Goal: Information Seeking & Learning: Learn about a topic

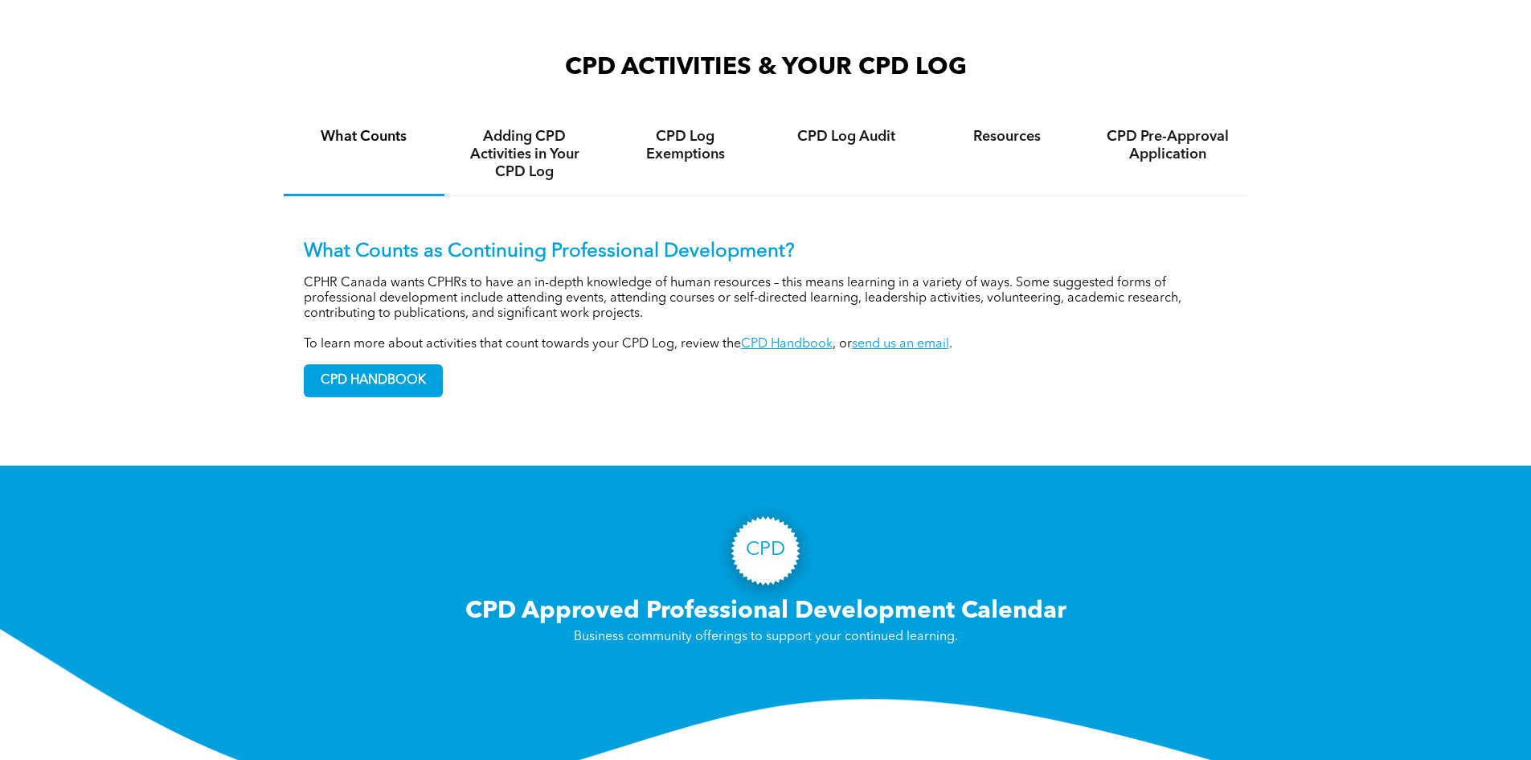
scroll to position [1045, 0]
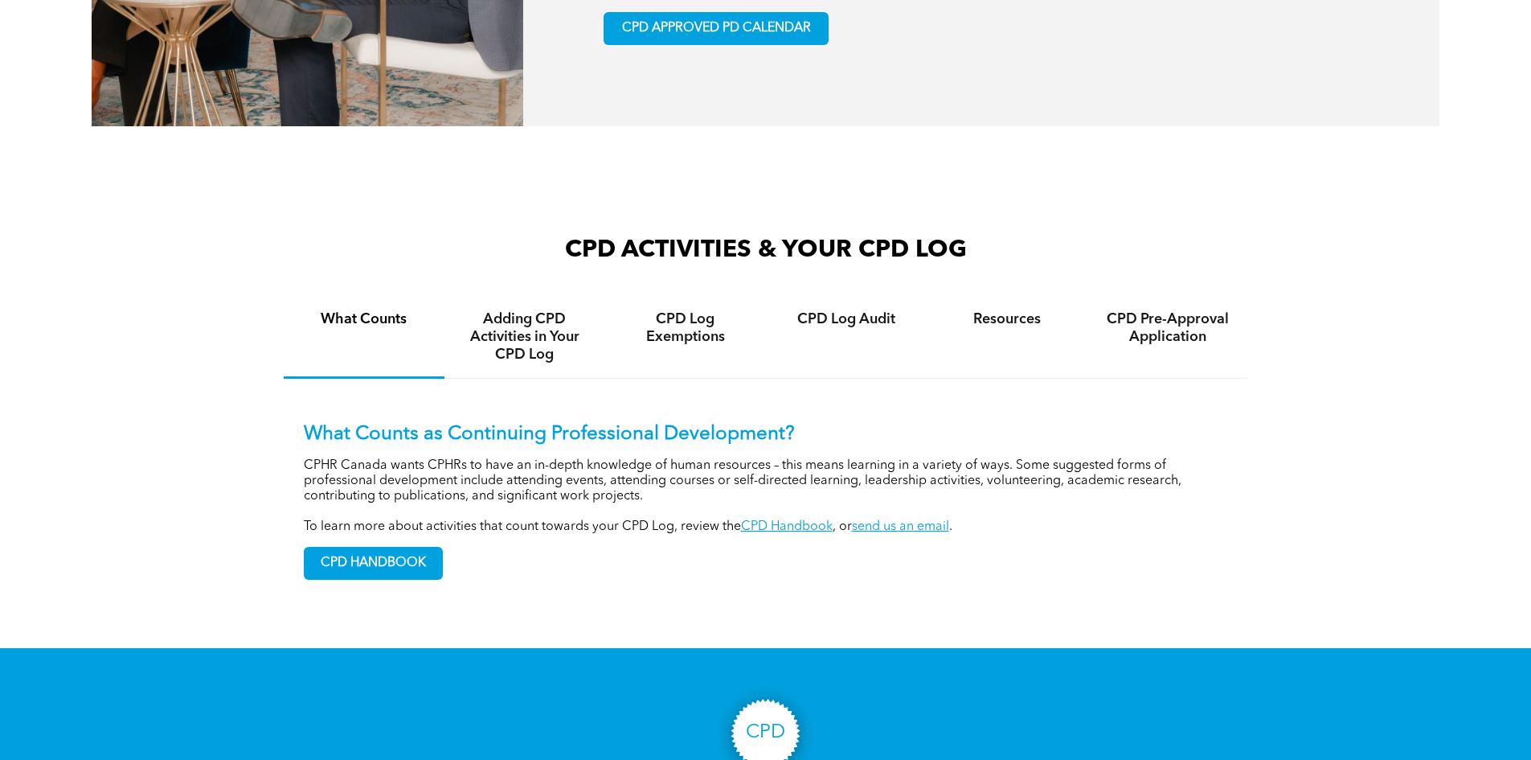
drag, startPoint x: 505, startPoint y: 386, endPoint x: 522, endPoint y: 375, distance: 21.0
click at [506, 379] on div "Adding CPD Activities in Your CPD Log" at bounding box center [524, 337] width 161 height 83
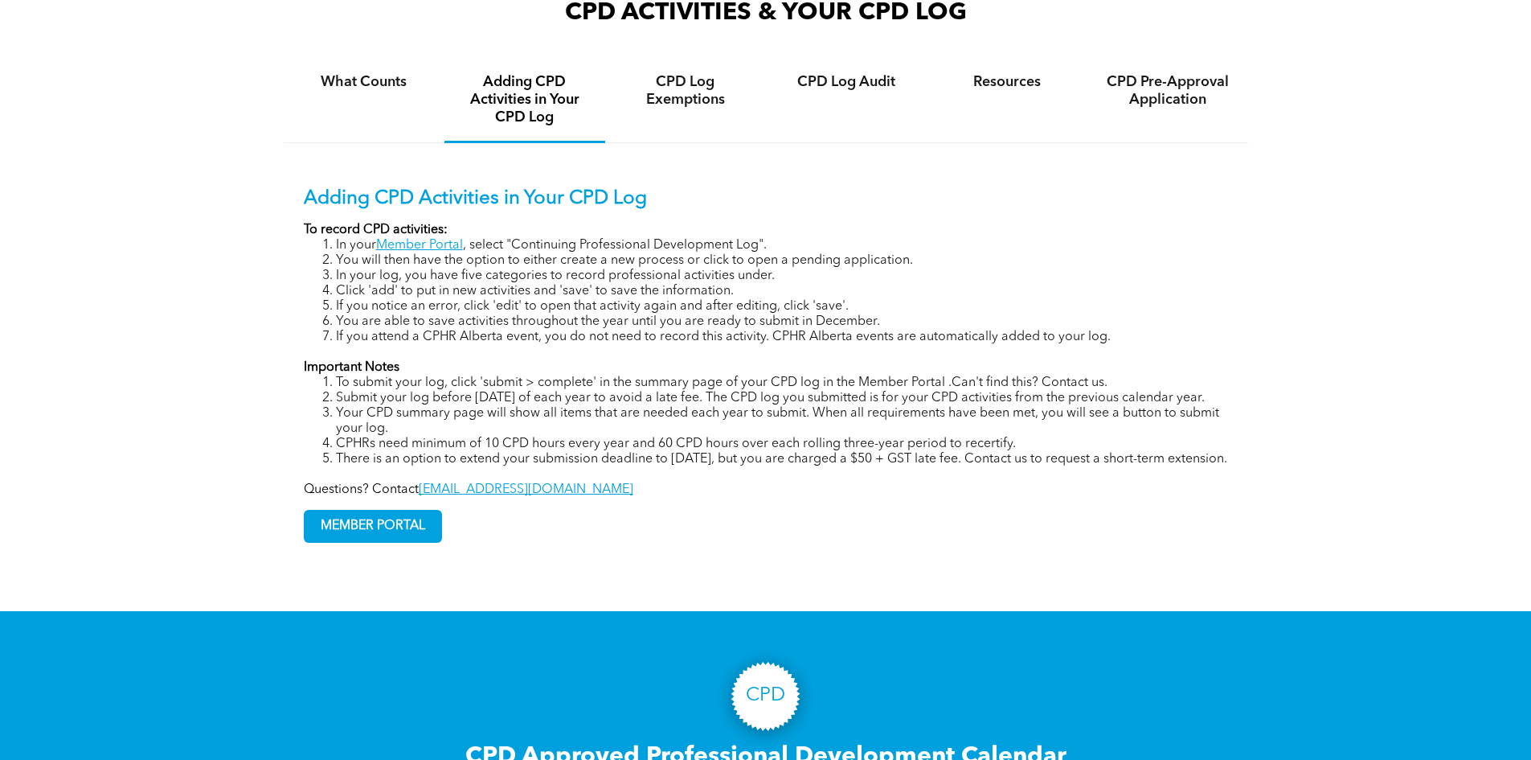
scroll to position [1286, 0]
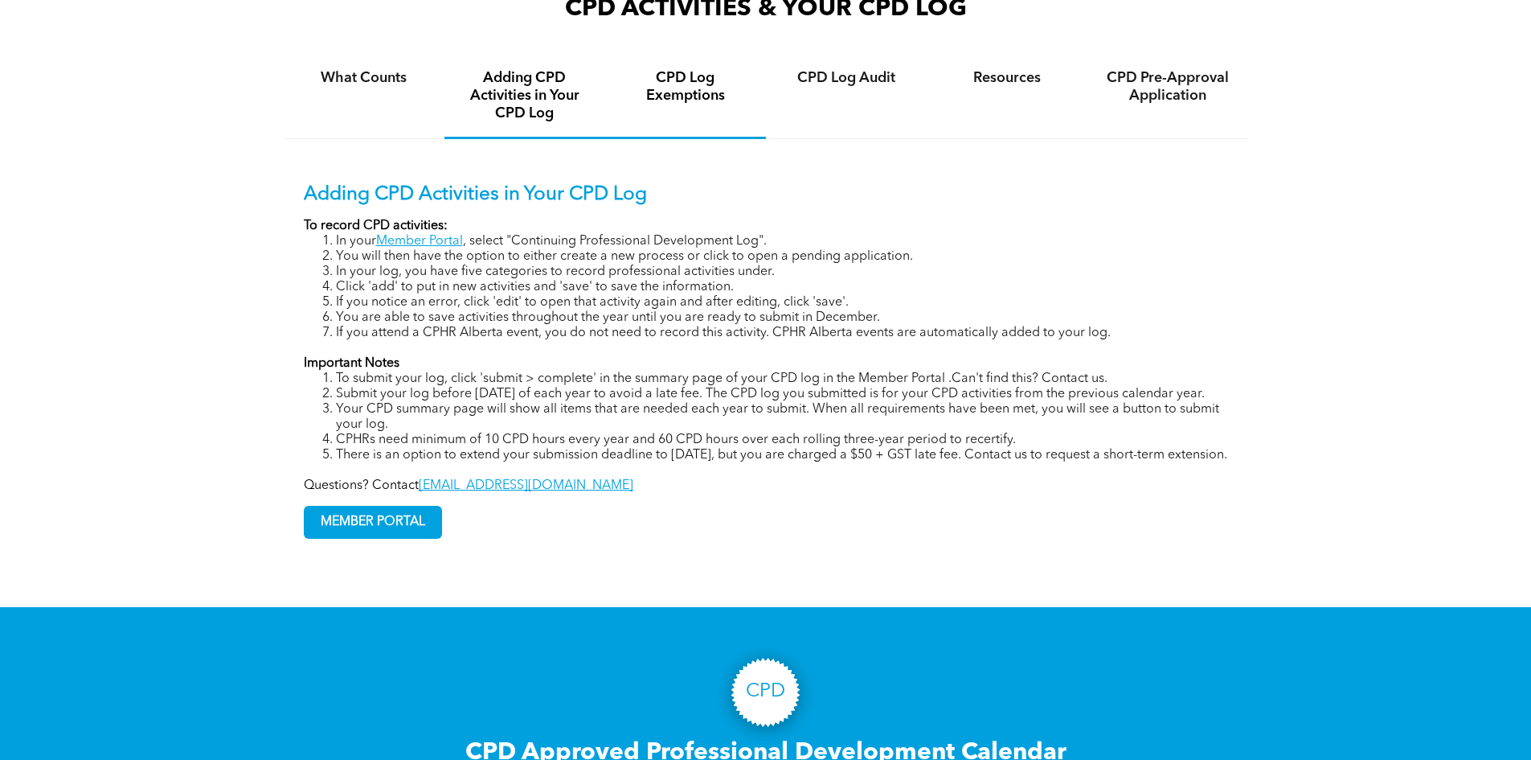
click at [679, 104] on h4 "CPD Log Exemptions" at bounding box center [686, 86] width 132 height 35
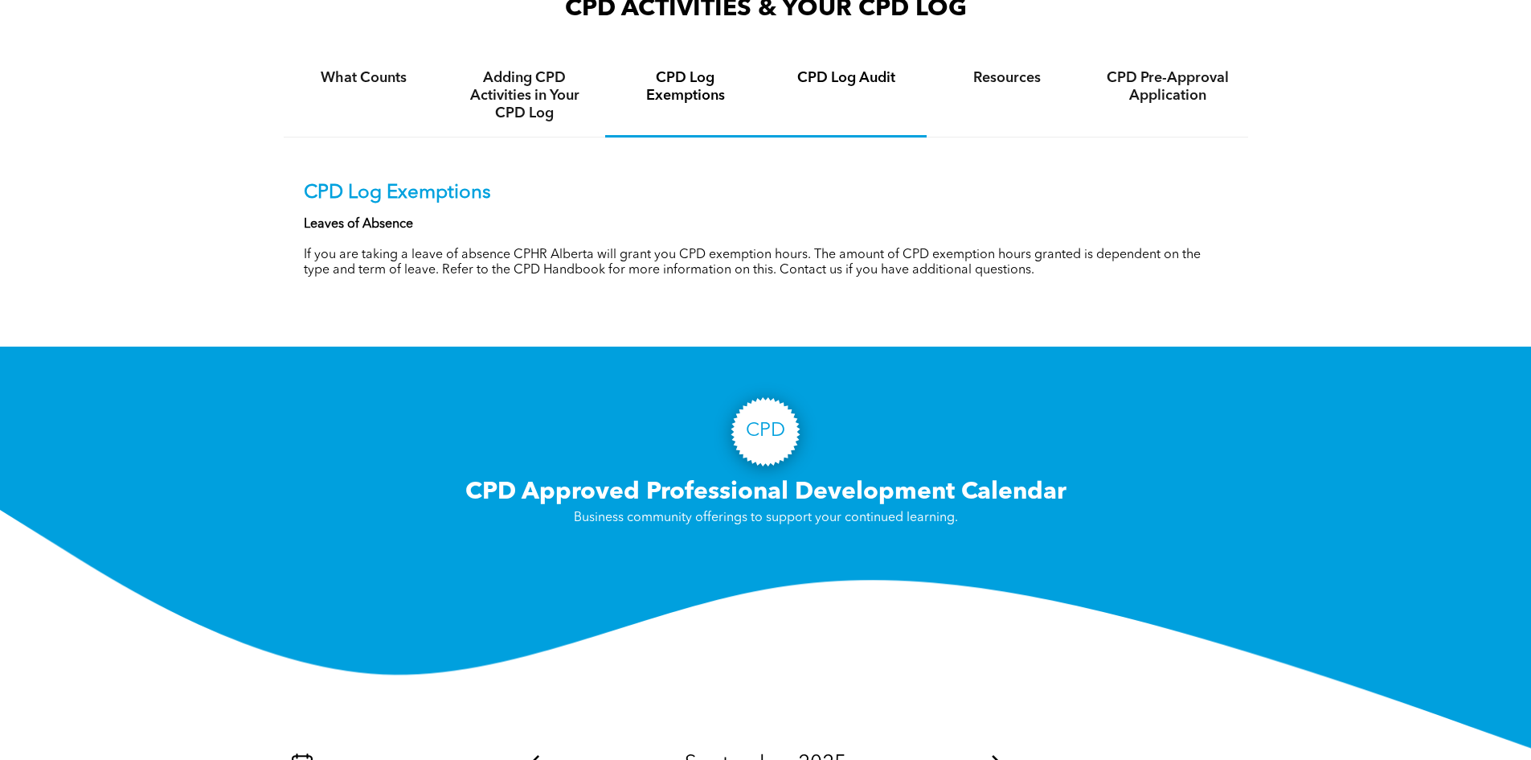
click at [889, 87] on h4 "CPD Log Audit" at bounding box center [846, 78] width 132 height 18
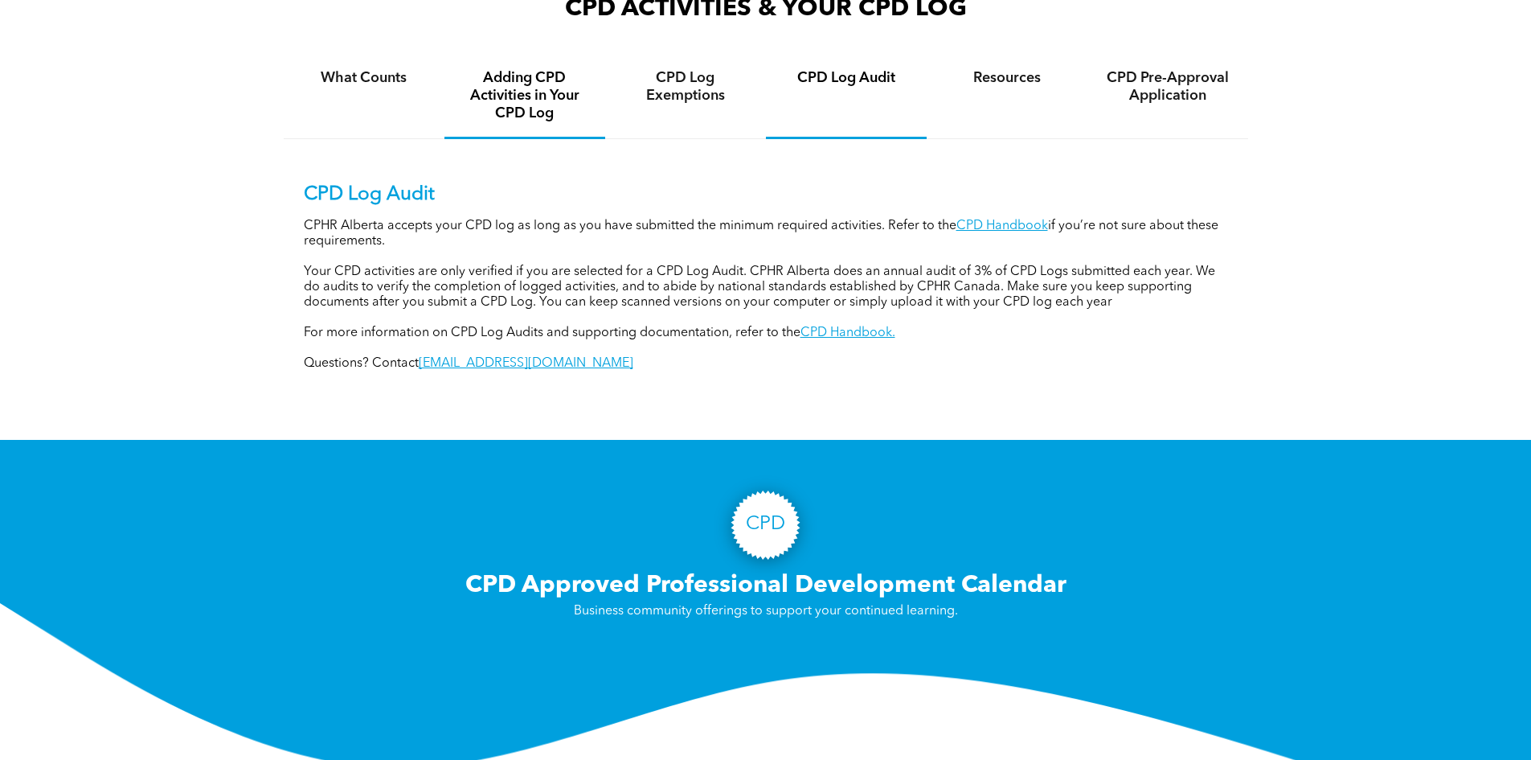
click at [508, 121] on h4 "Adding CPD Activities in Your CPD Log" at bounding box center [525, 95] width 132 height 53
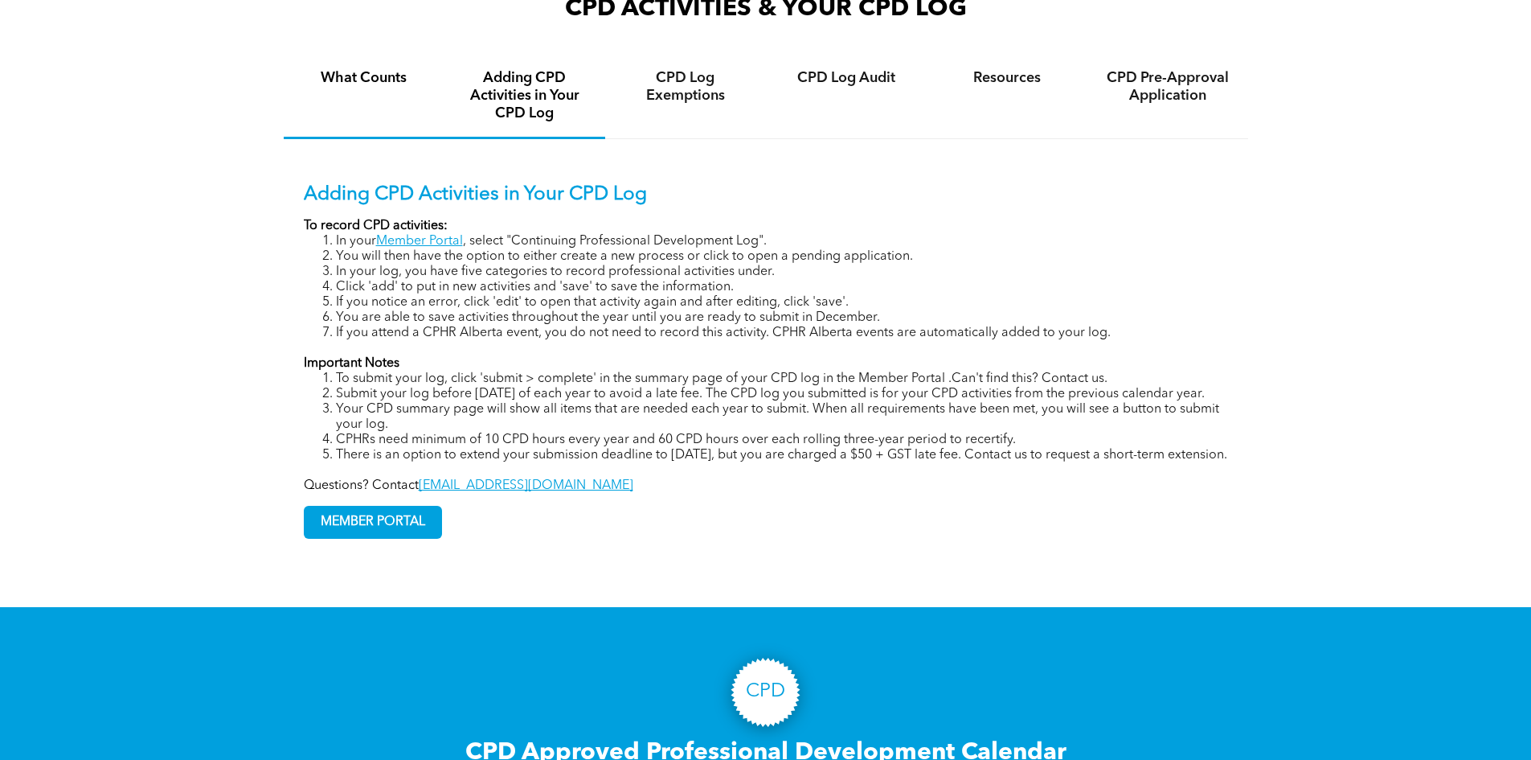
click at [371, 87] on h4 "What Counts" at bounding box center [364, 78] width 132 height 18
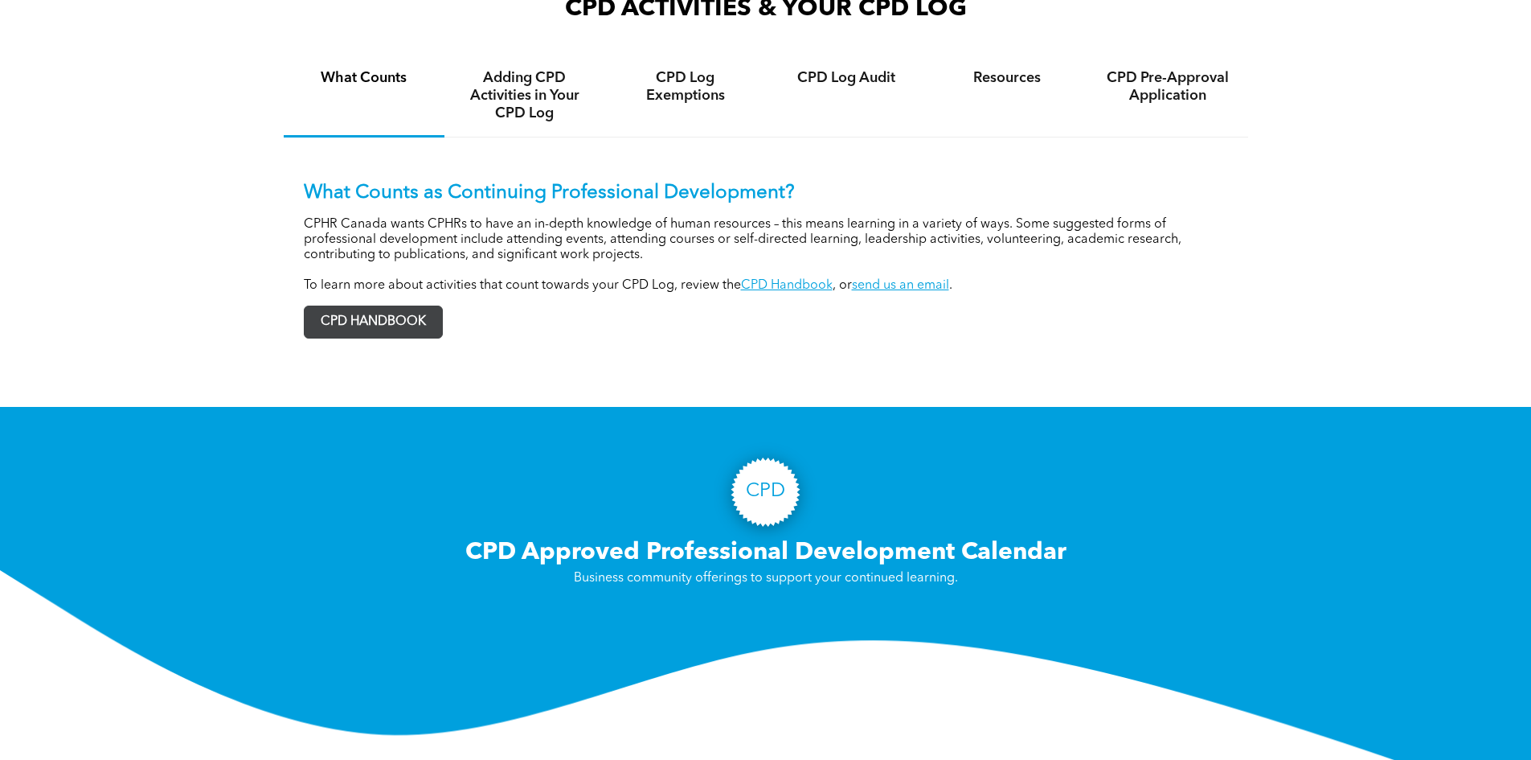
click at [389, 338] on span "CPD HANDBOOK" at bounding box center [373, 321] width 137 height 31
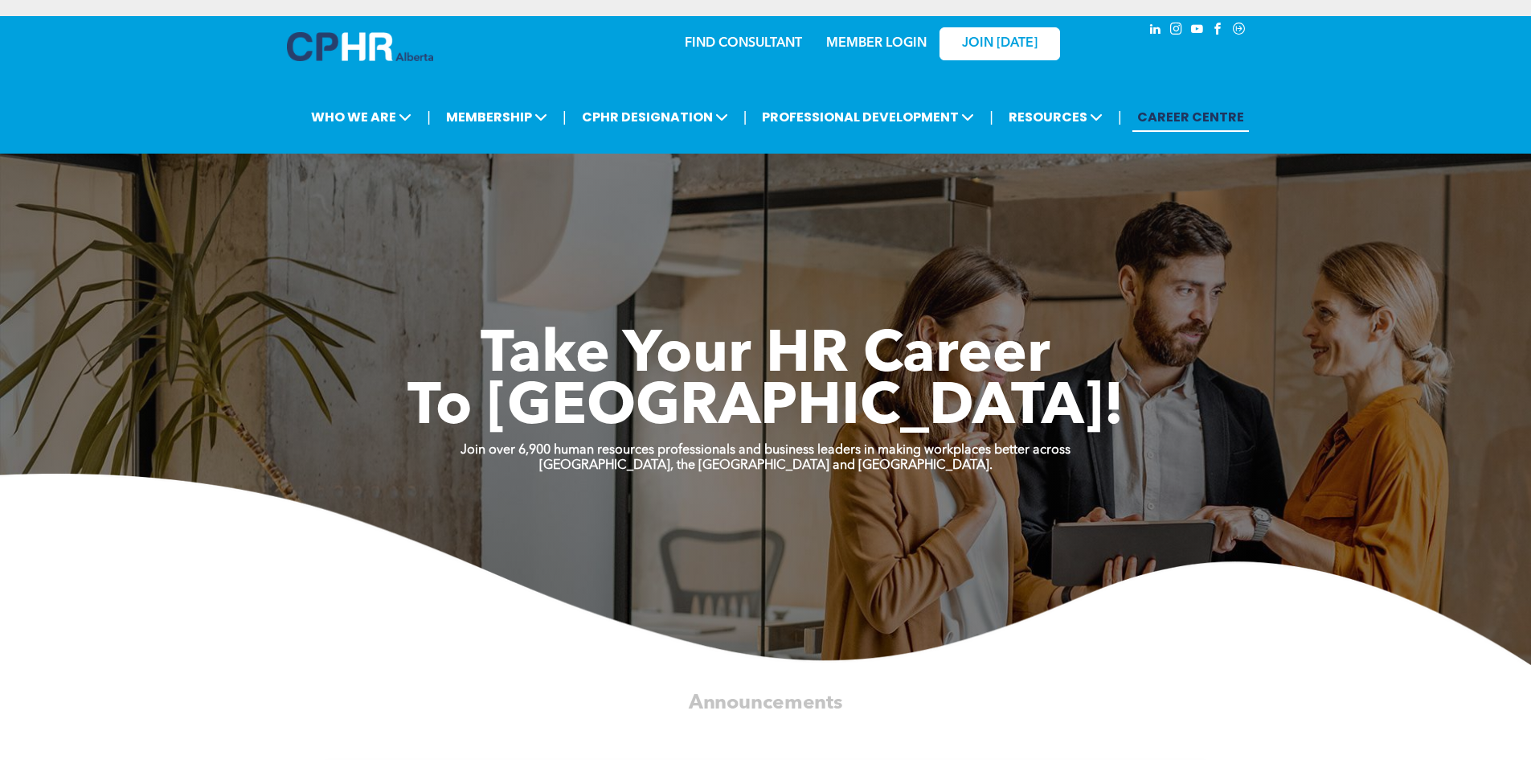
click at [737, 42] on link "FIND CONSULTANT" at bounding box center [743, 43] width 117 height 13
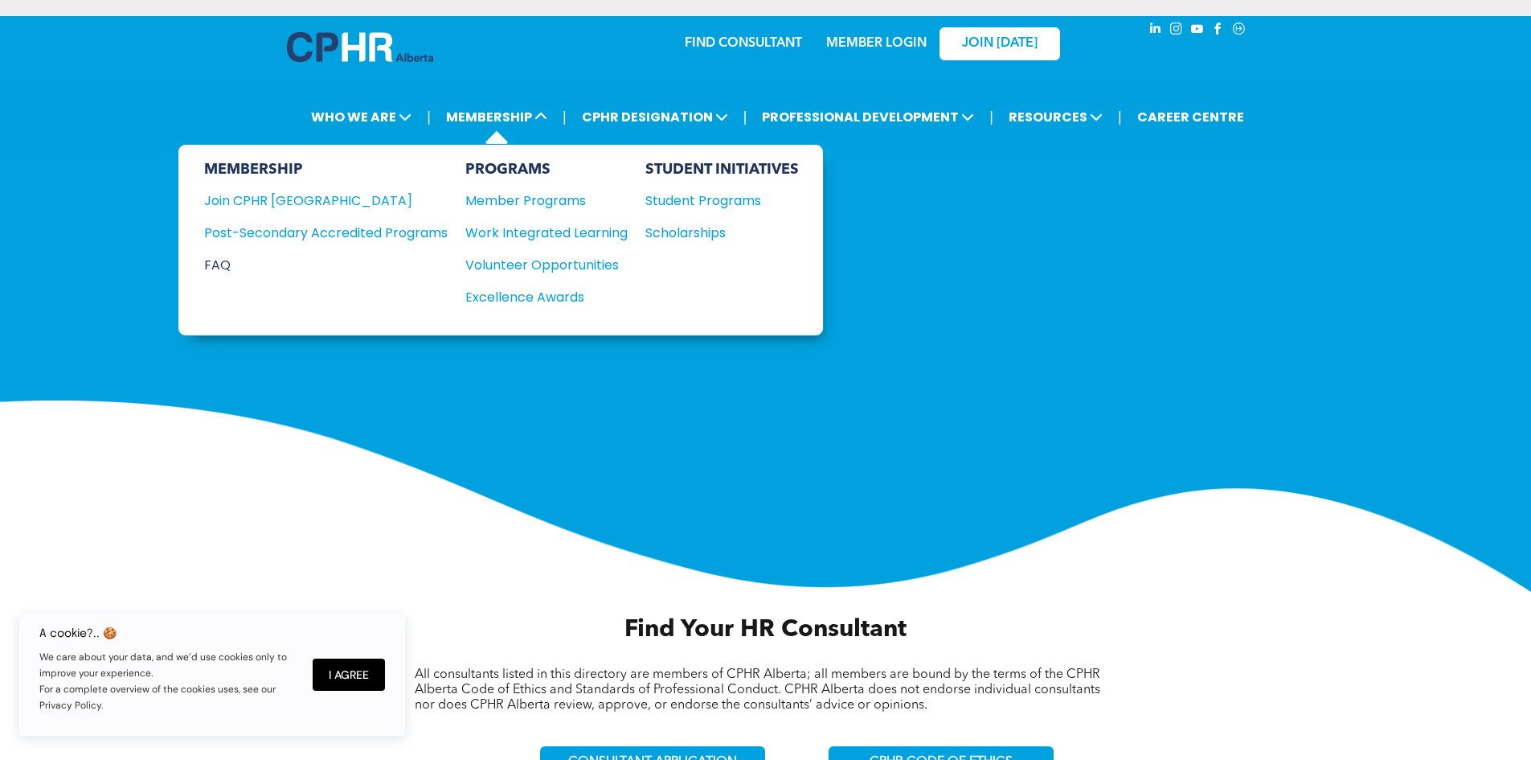
click at [227, 264] on div "FAQ" at bounding box center [313, 265] width 219 height 20
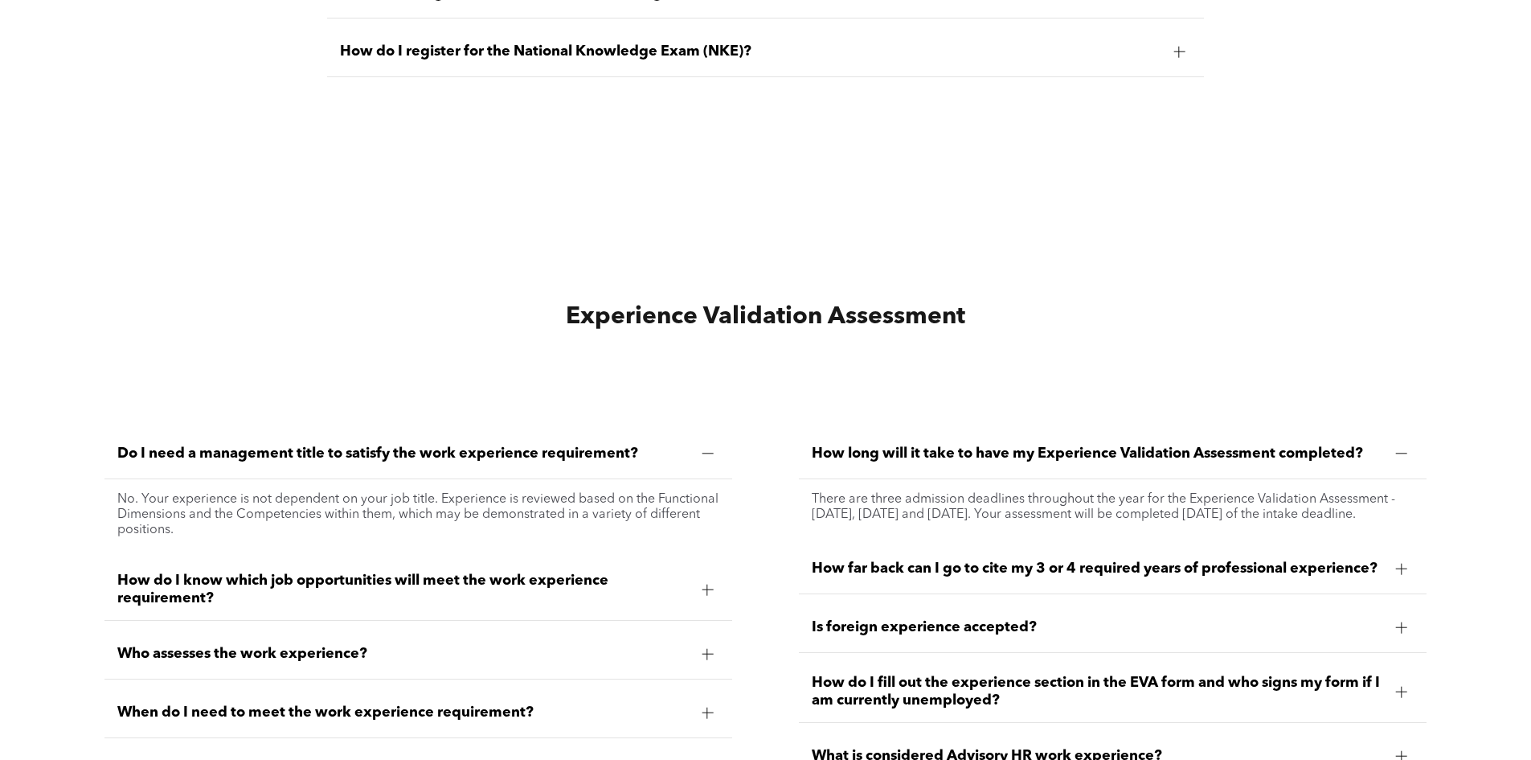
scroll to position [4501, 0]
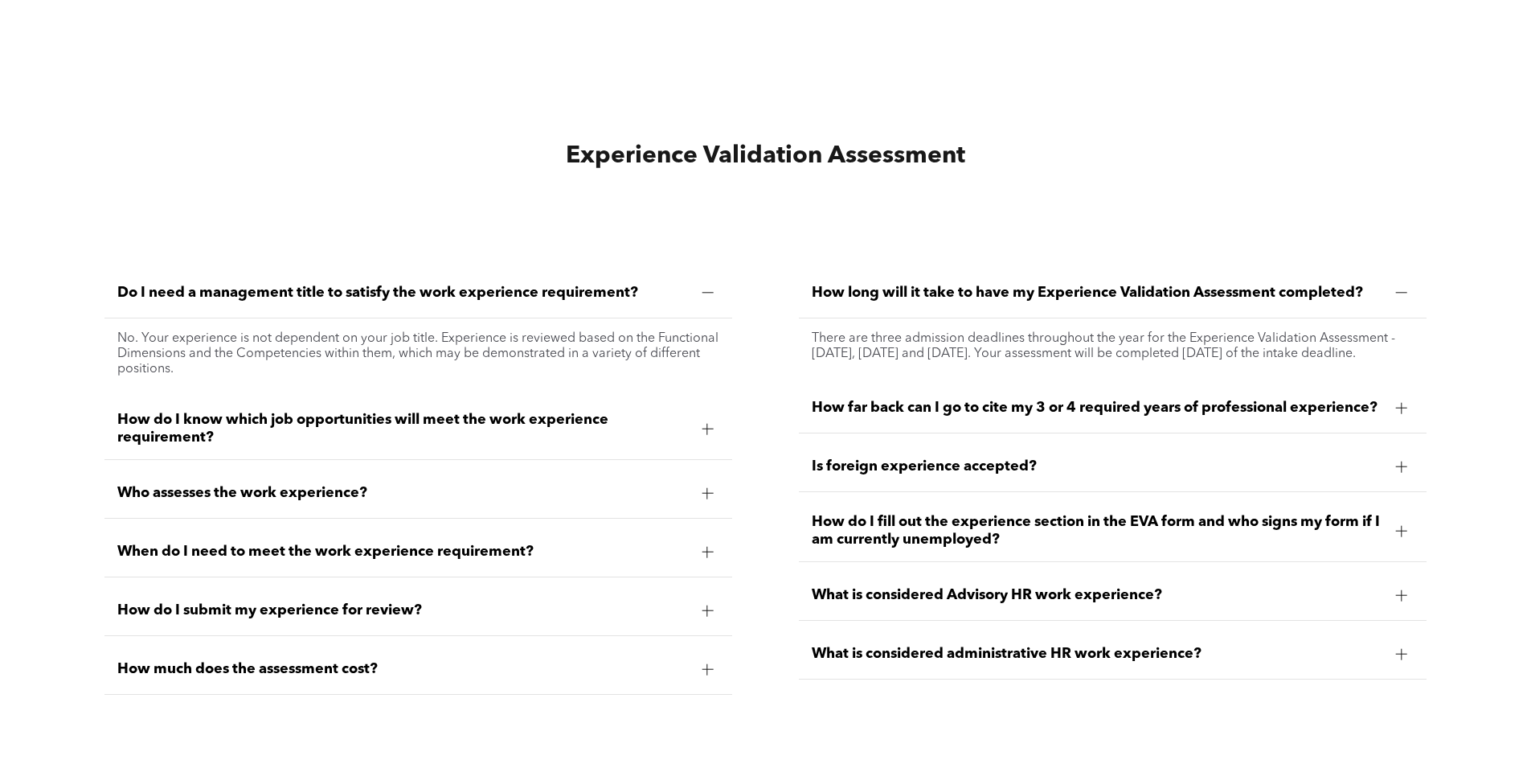
click at [434, 416] on span "How do I know which job opportunities will meet the work experience requirement?" at bounding box center [402, 428] width 571 height 35
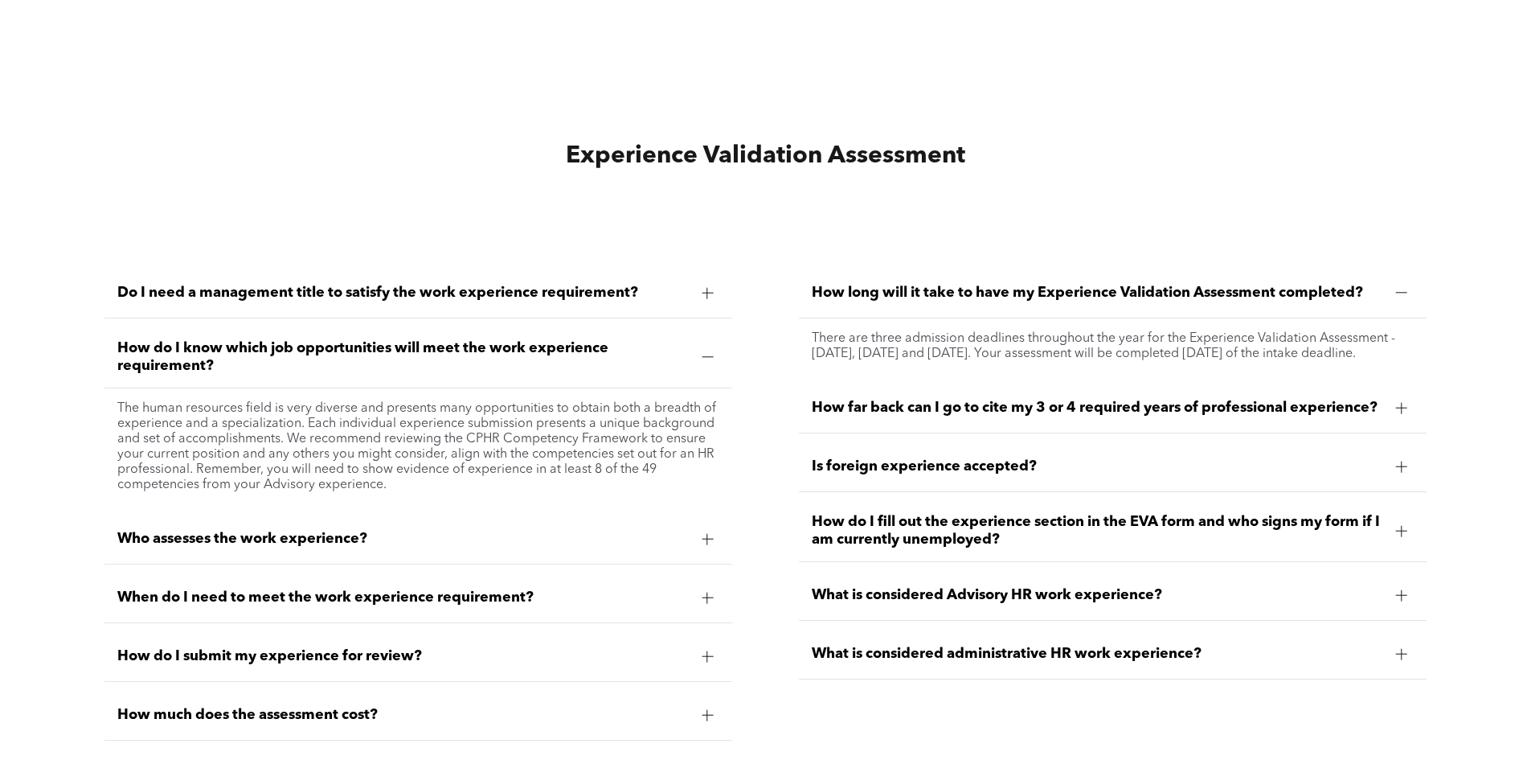
click at [388, 530] on span "Who assesses the work experience?" at bounding box center [402, 539] width 571 height 18
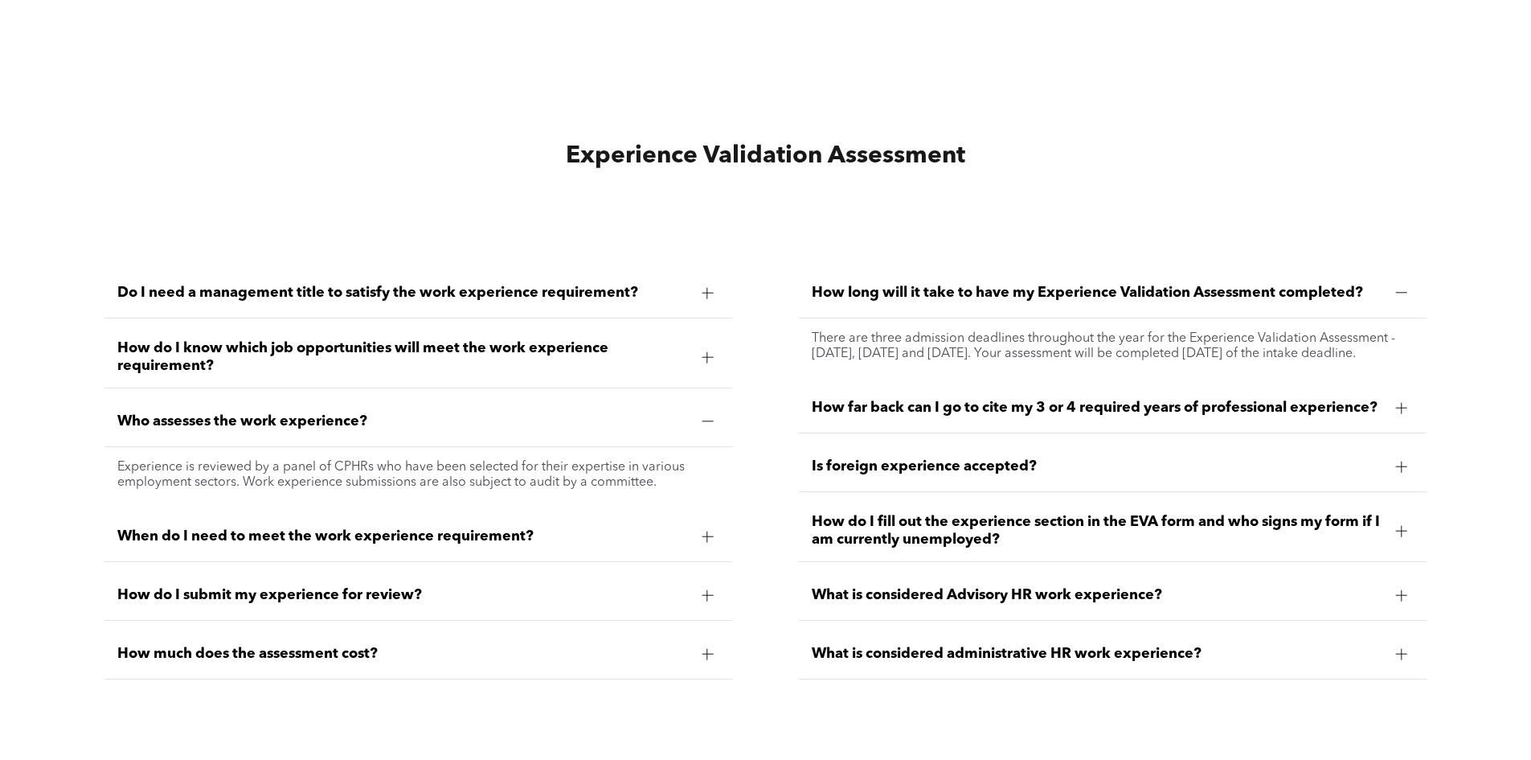
click at [486, 416] on span "Who assesses the work experience?" at bounding box center [402, 421] width 571 height 18
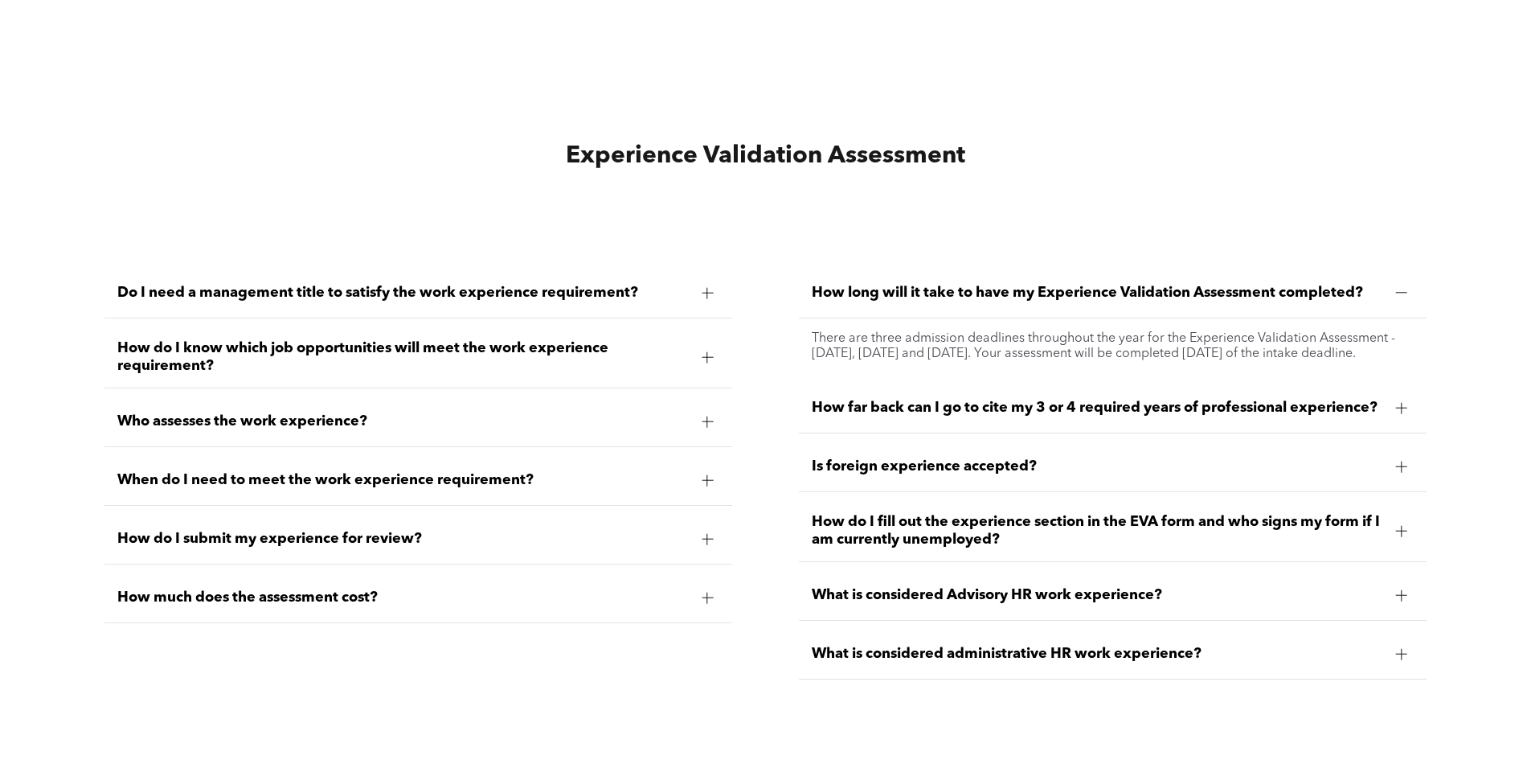
click at [457, 531] on span "How do I submit my experience for review?" at bounding box center [402, 539] width 571 height 18
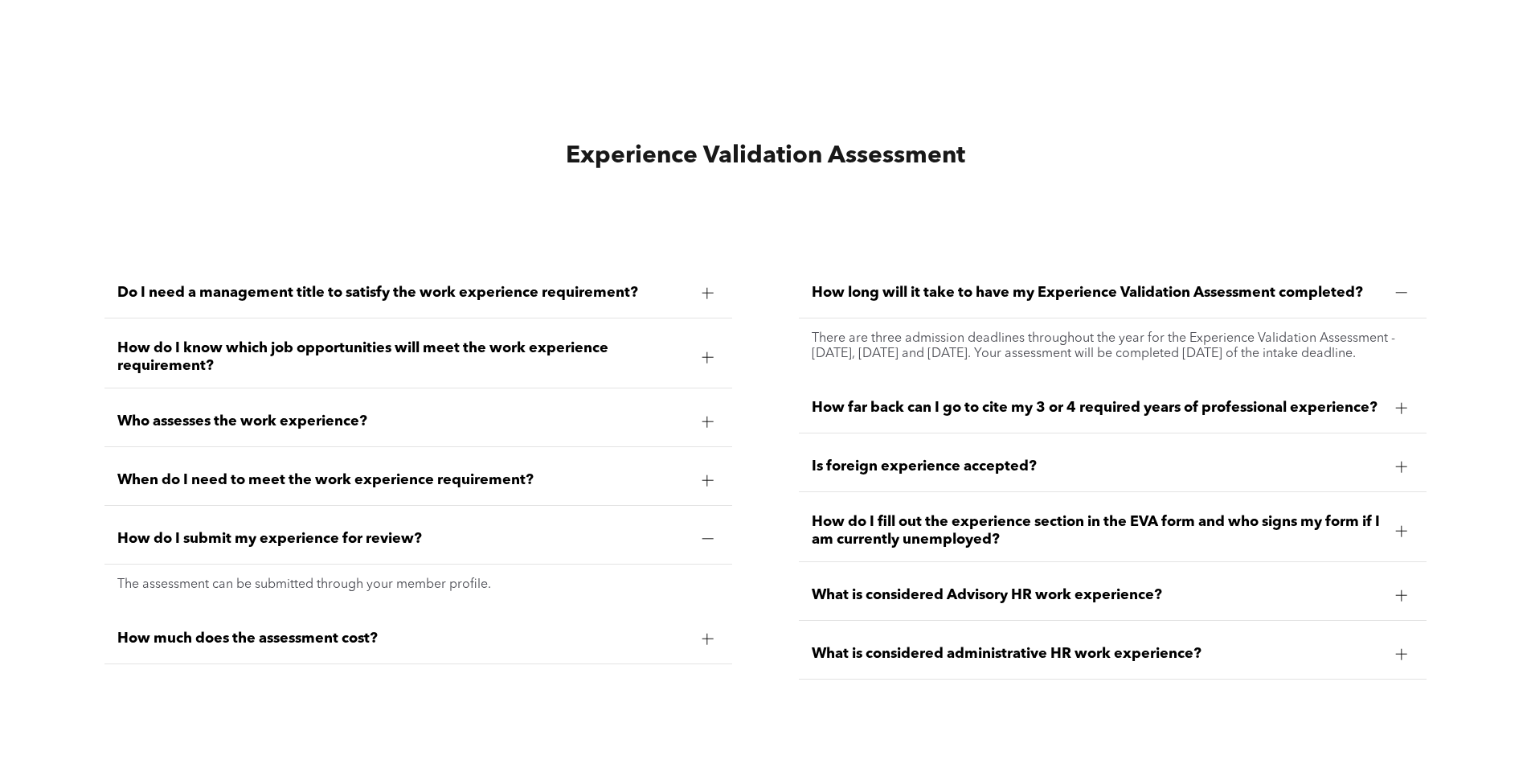
click at [457, 531] on span "How do I submit my experience for review?" at bounding box center [402, 539] width 571 height 18
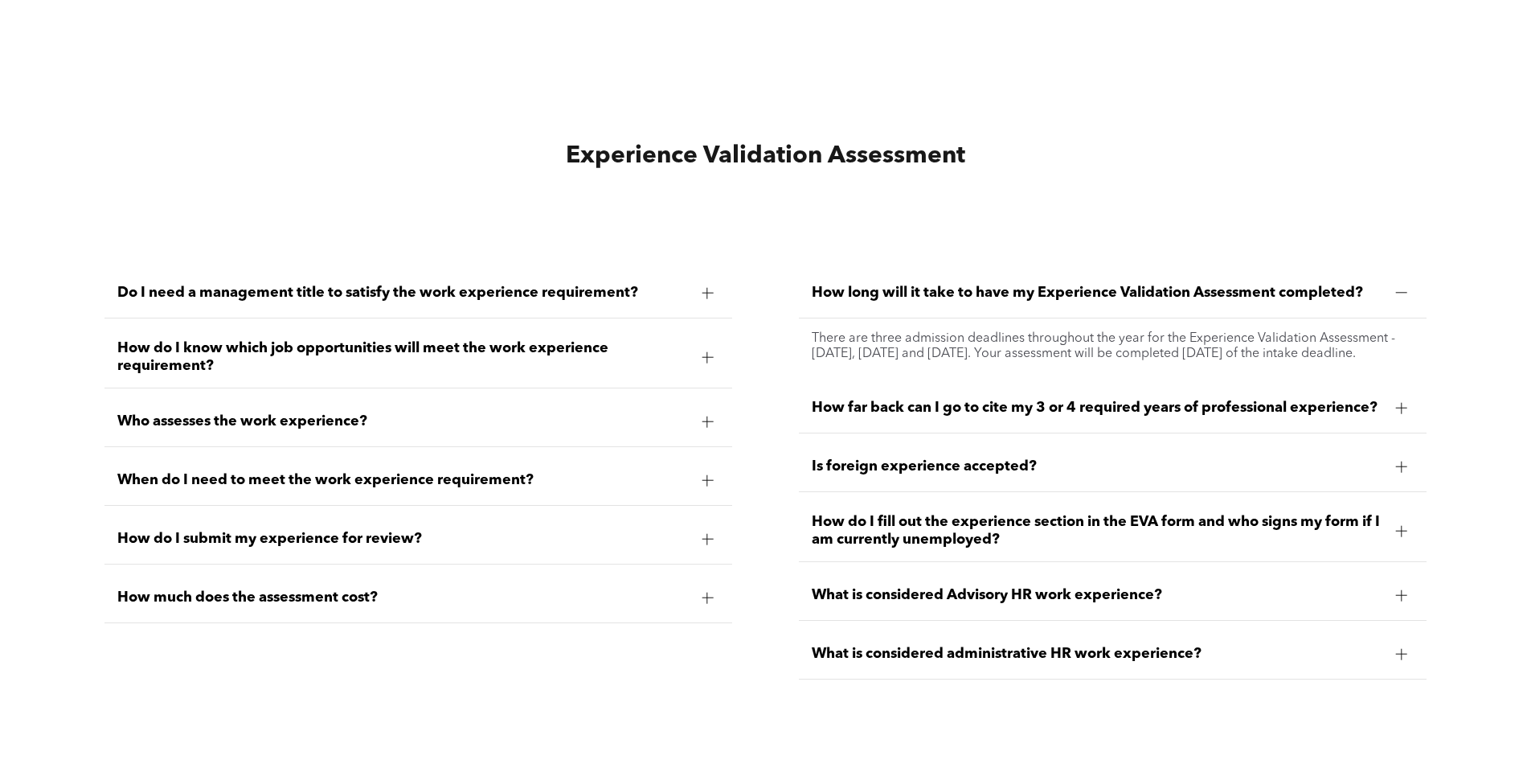
click at [447, 575] on div "How much does the assessment cost?" at bounding box center [418, 597] width 628 height 51
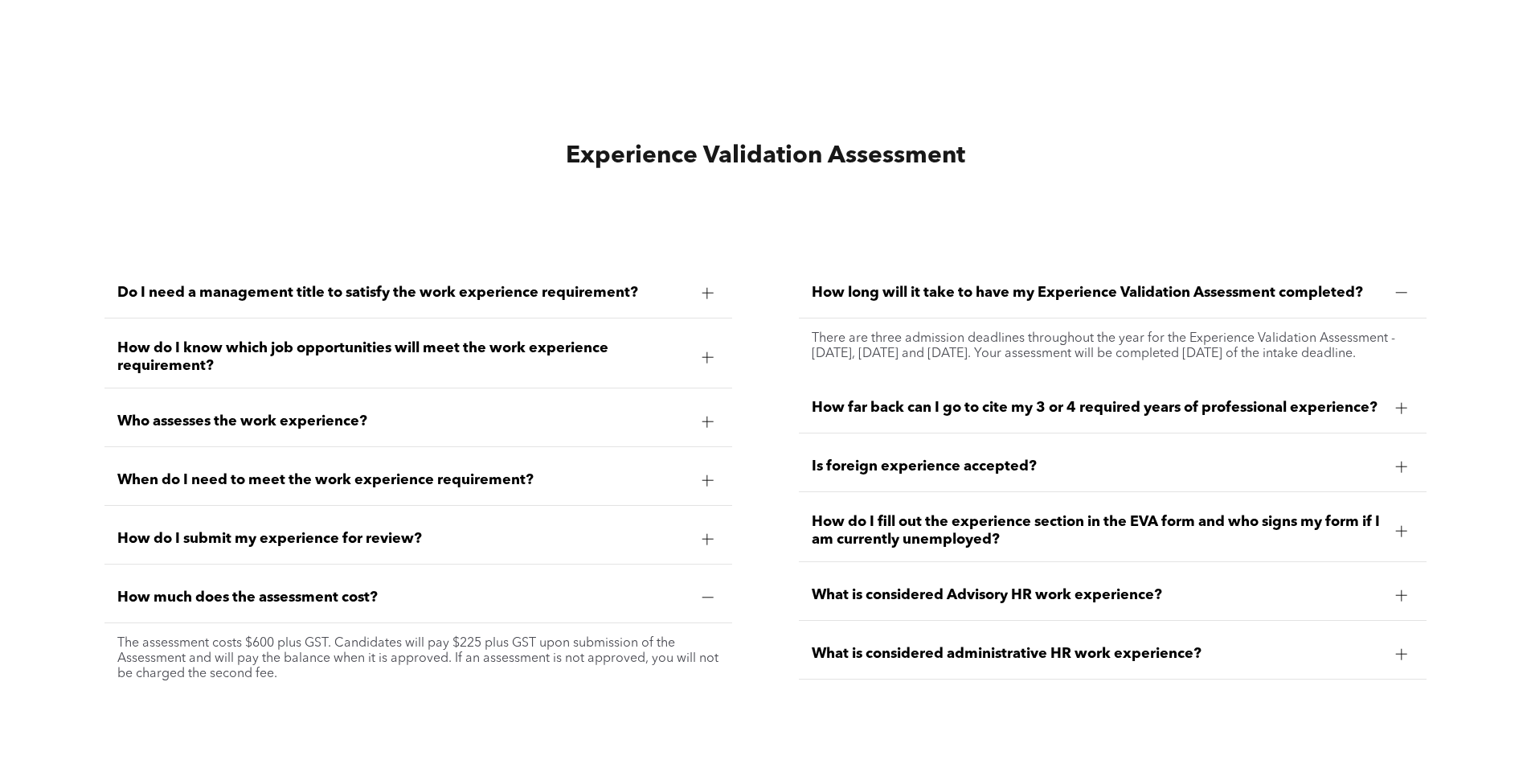
click at [446, 588] on span "How much does the assessment cost?" at bounding box center [402, 597] width 571 height 18
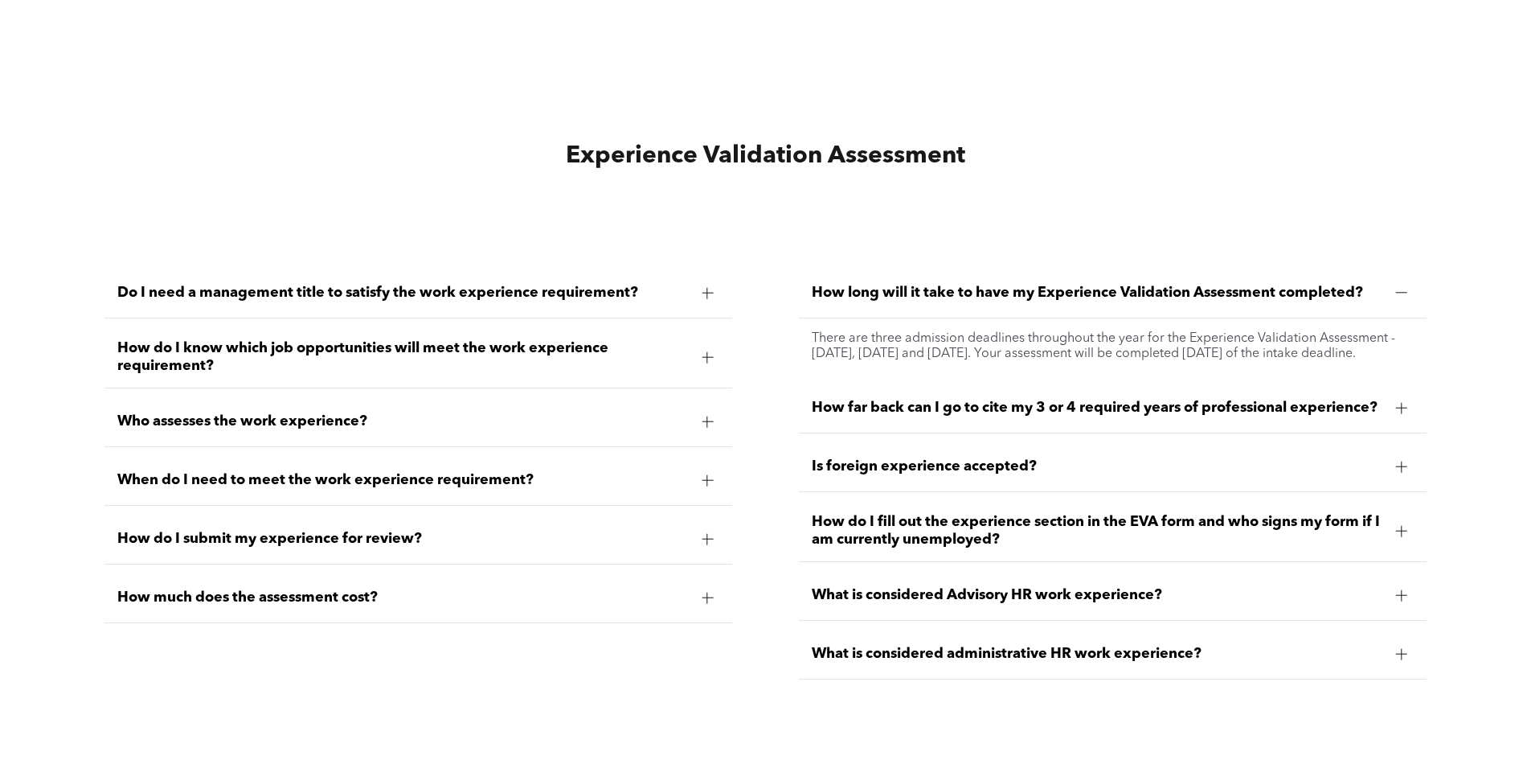
click at [442, 588] on span "How much does the assessment cost?" at bounding box center [402, 597] width 571 height 18
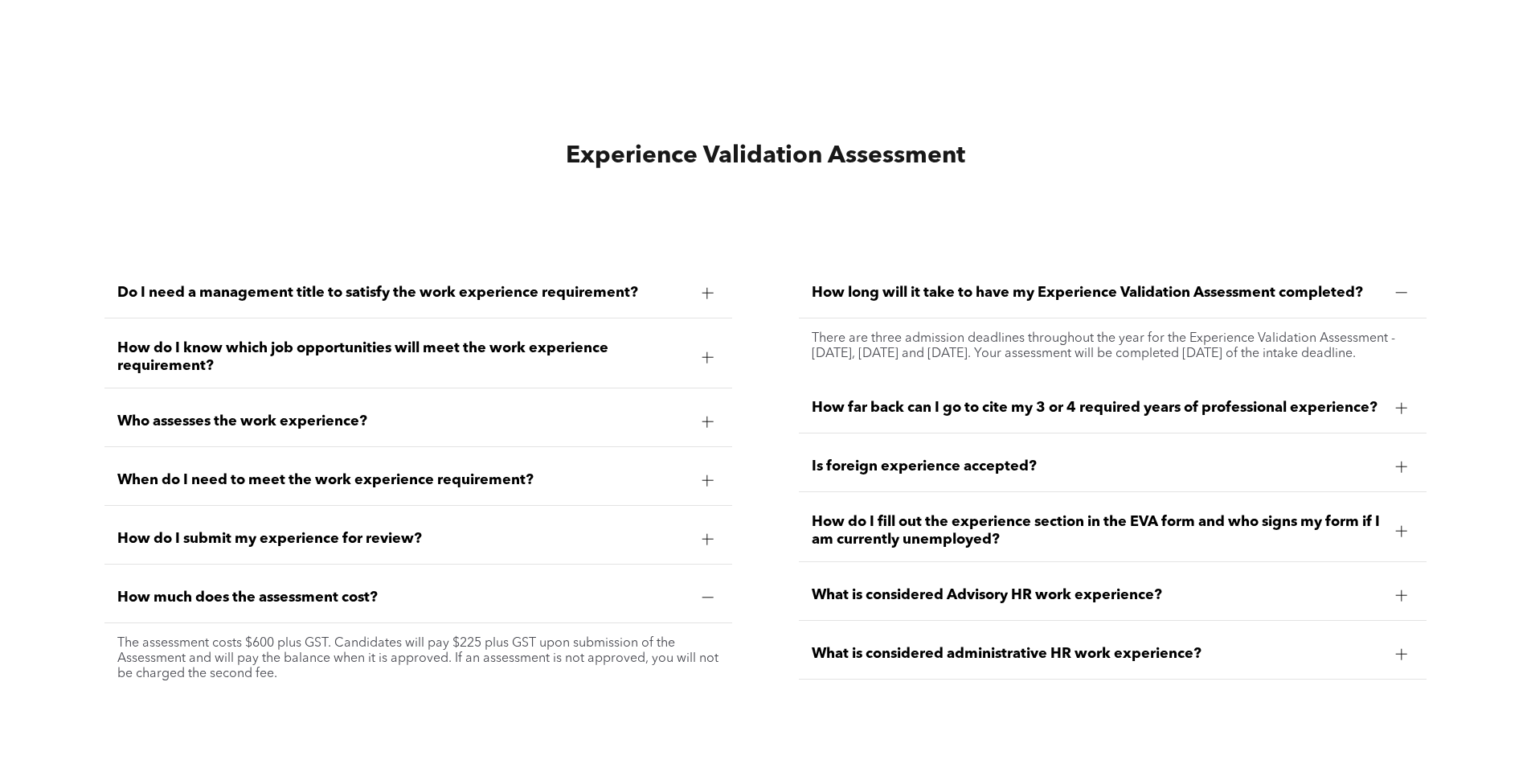
click at [442, 588] on span "How much does the assessment cost?" at bounding box center [402, 597] width 571 height 18
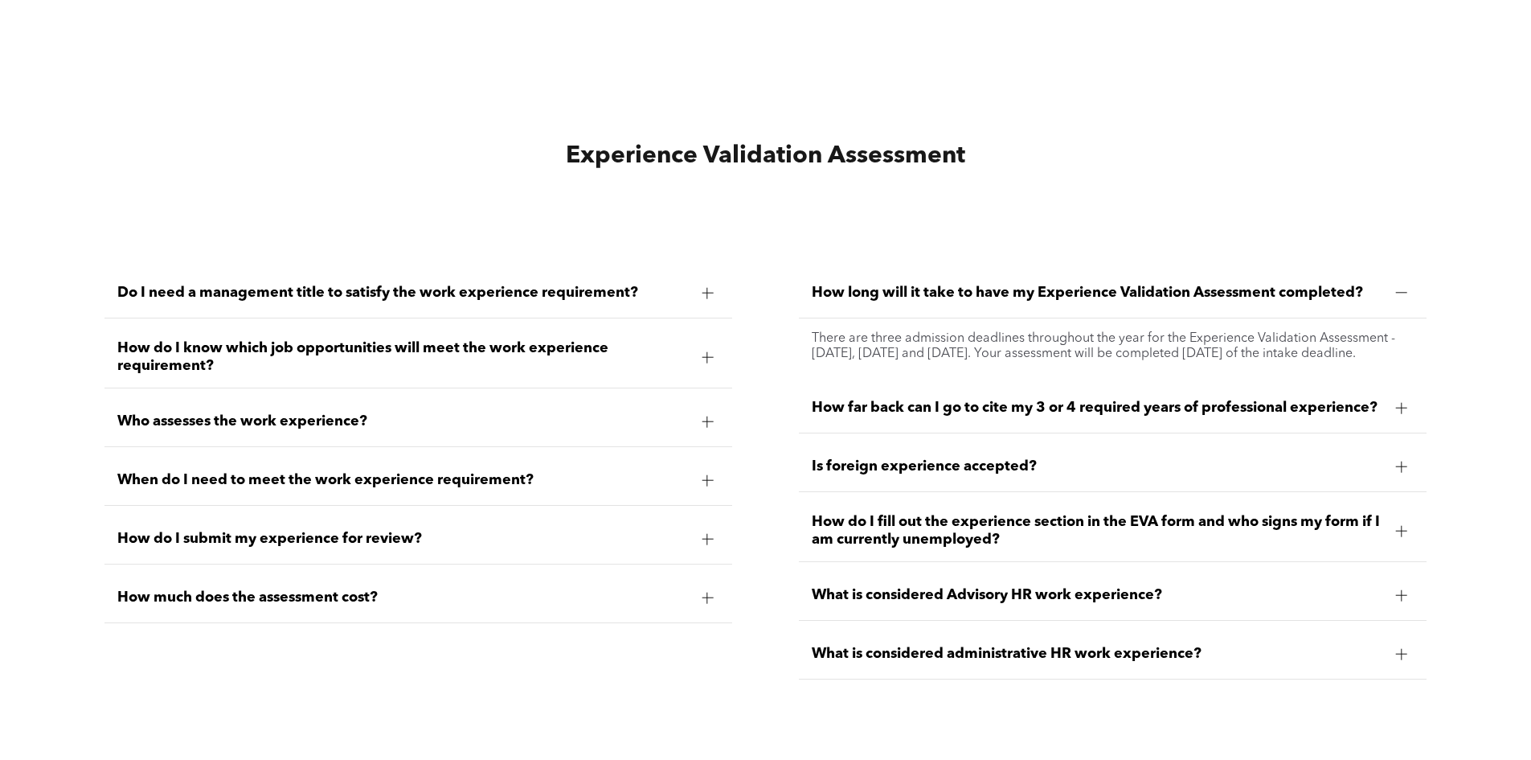
click at [1155, 416] on span "How far back can I go to cite my 3 or 4 required years of professional experien…" at bounding box center [1097, 408] width 571 height 18
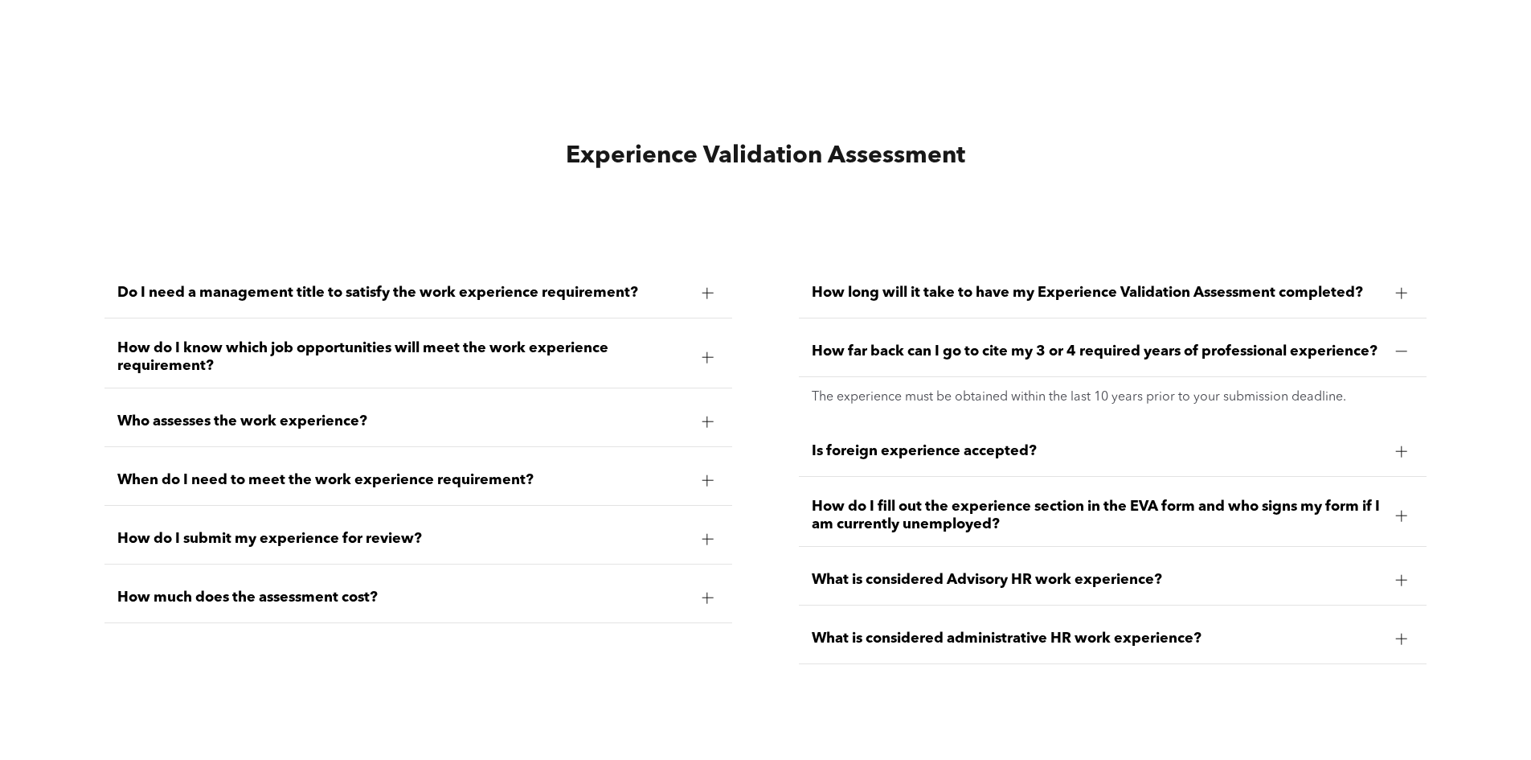
click at [1134, 350] on span "How far back can I go to cite my 3 or 4 required years of professional experien…" at bounding box center [1097, 351] width 571 height 18
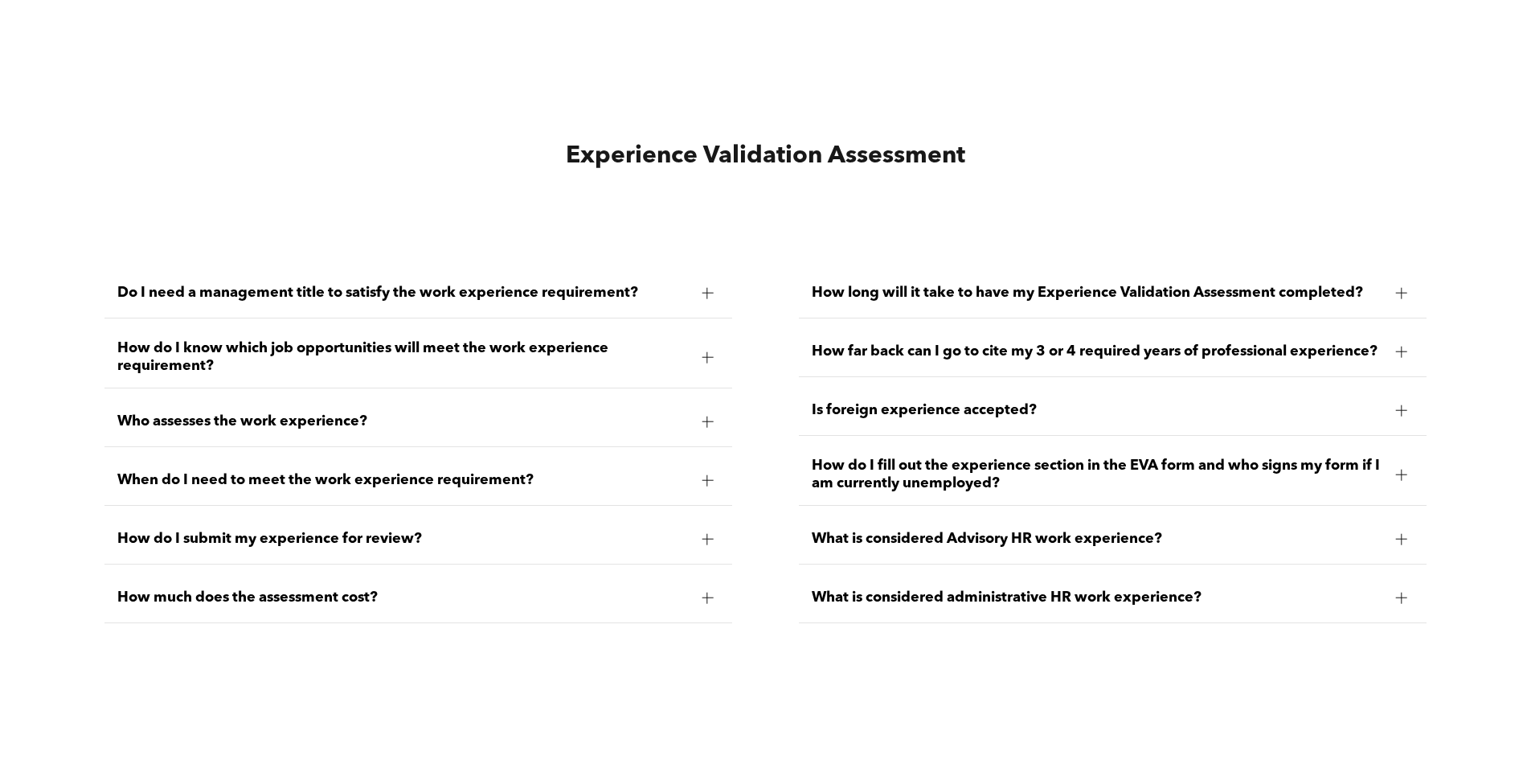
click at [1129, 457] on span "How do I fill out the experience section in the EVA form and who signs my form …" at bounding box center [1097, 474] width 571 height 35
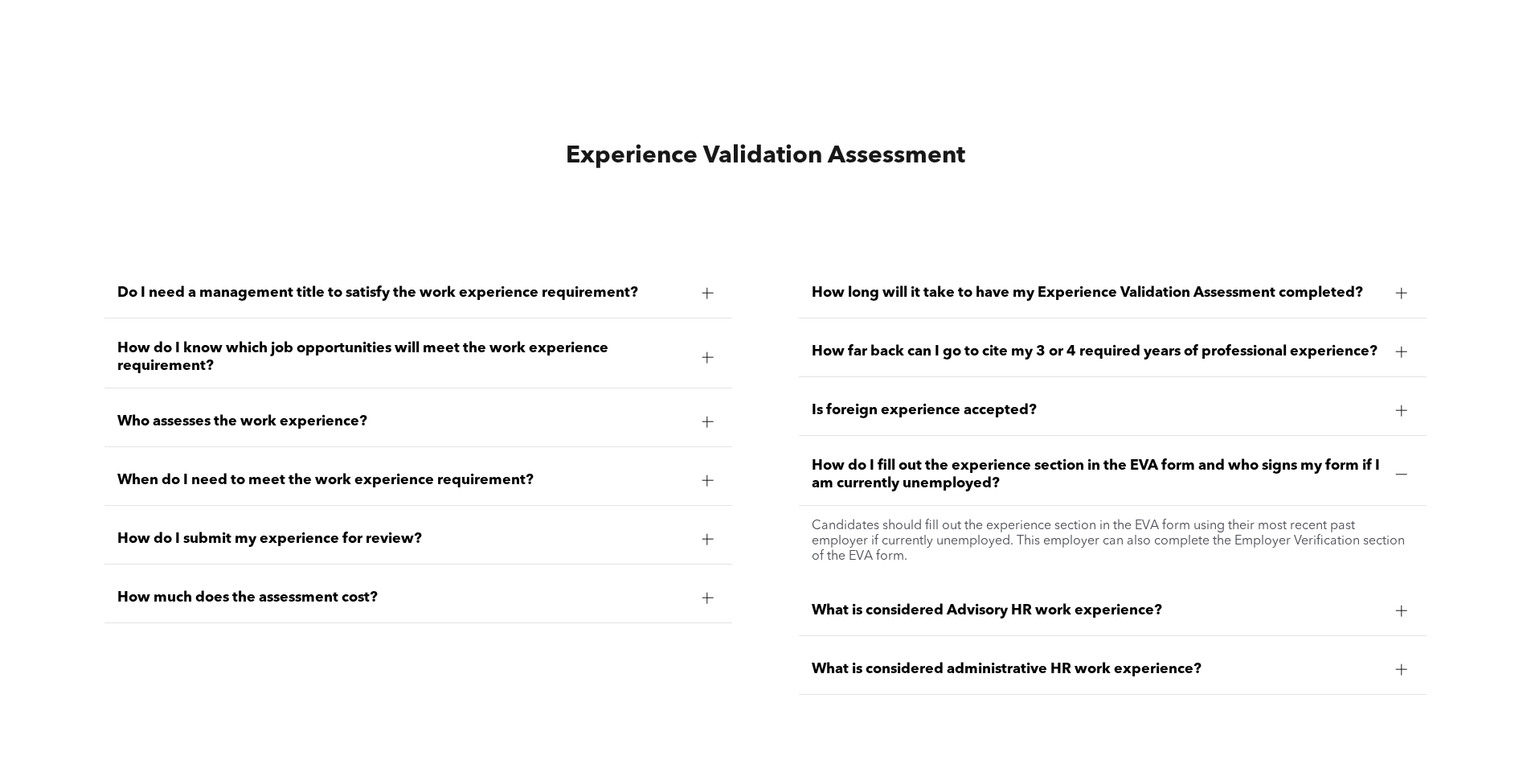
click at [1039, 458] on span "How do I fill out the experience section in the EVA form and who signs my form …" at bounding box center [1097, 474] width 571 height 35
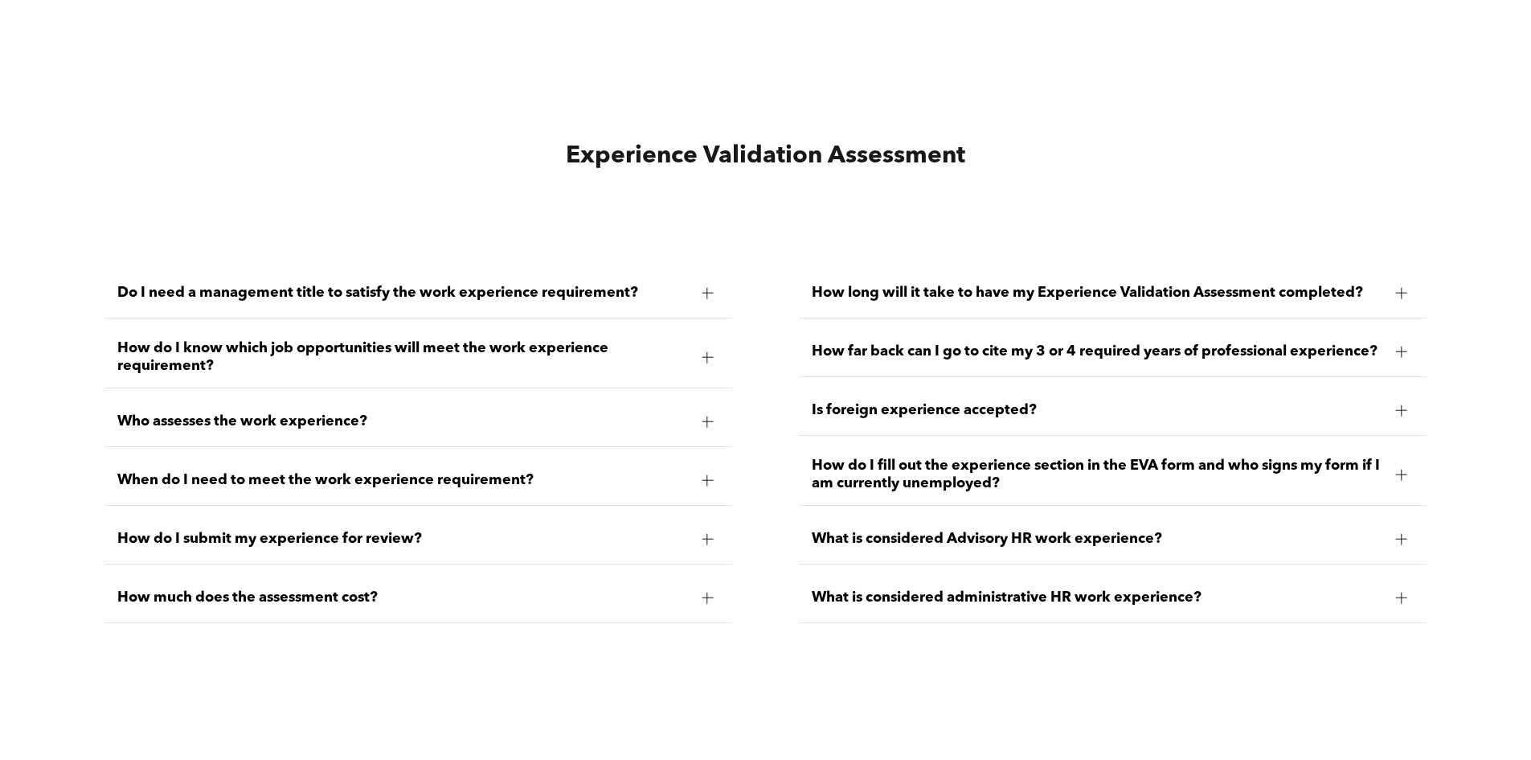
click at [1033, 530] on span "What is considered Advisory HR work experience?" at bounding box center [1097, 539] width 571 height 18
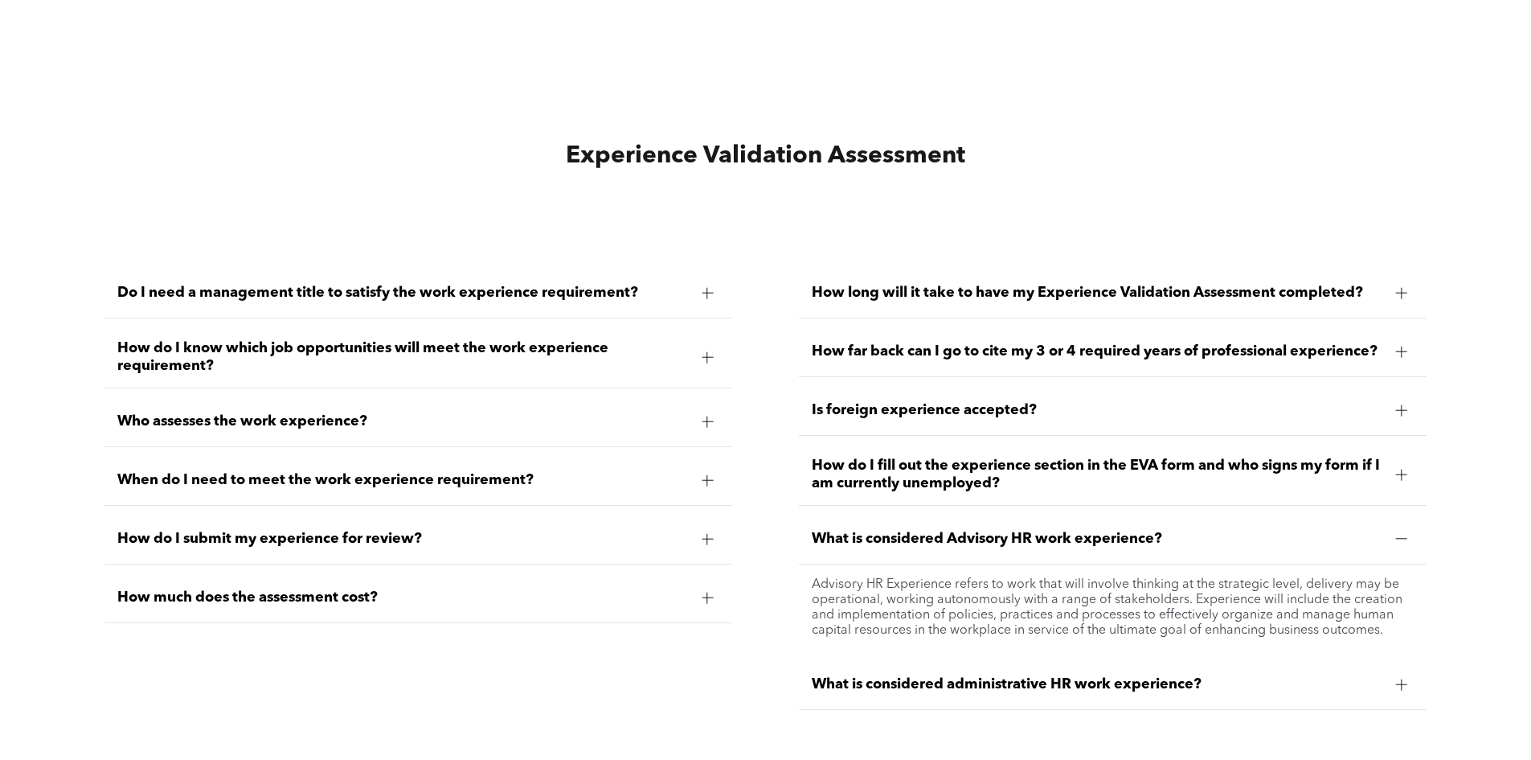
click at [1033, 530] on span "What is considered Advisory HR work experience?" at bounding box center [1097, 539] width 571 height 18
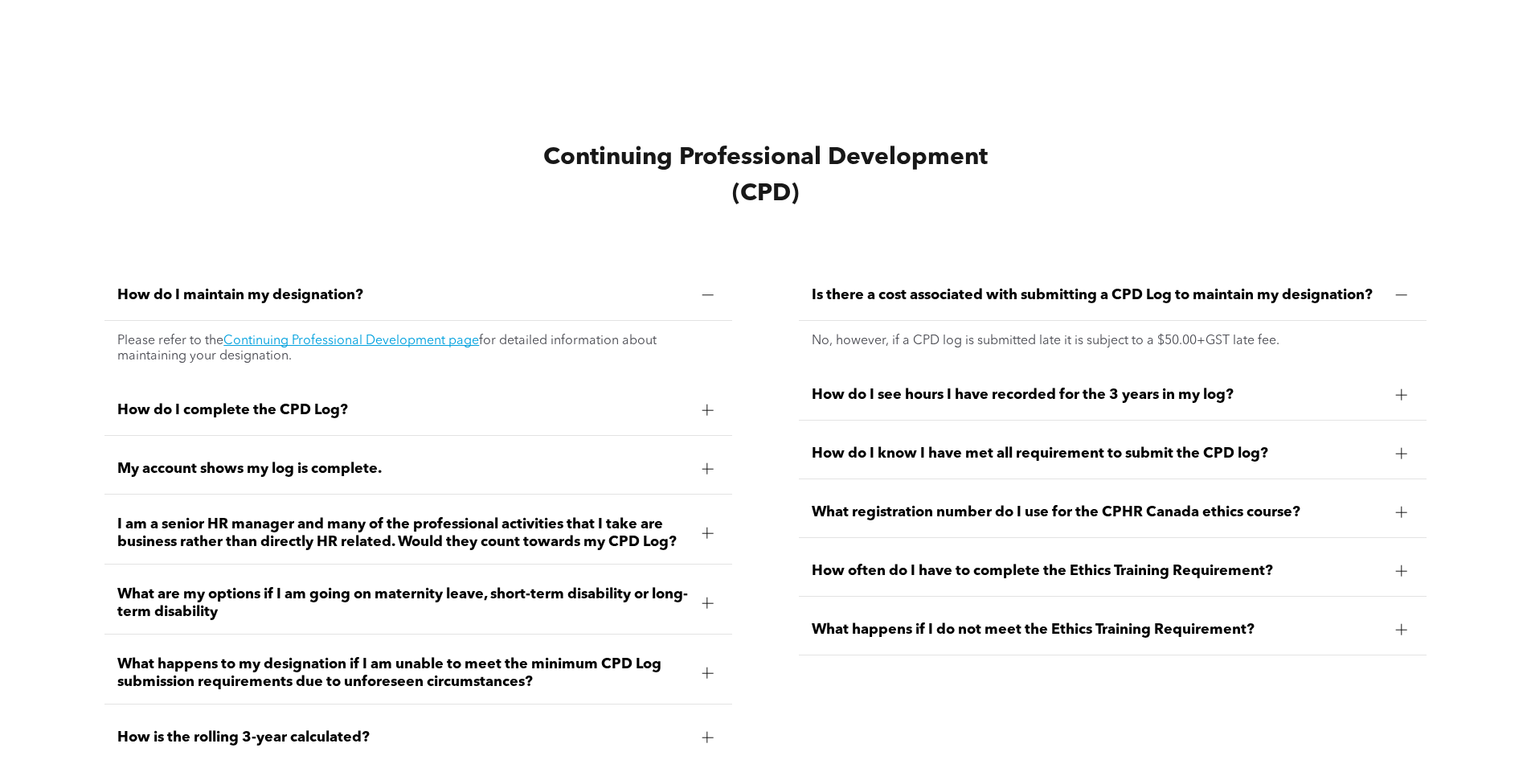
scroll to position [6832, 0]
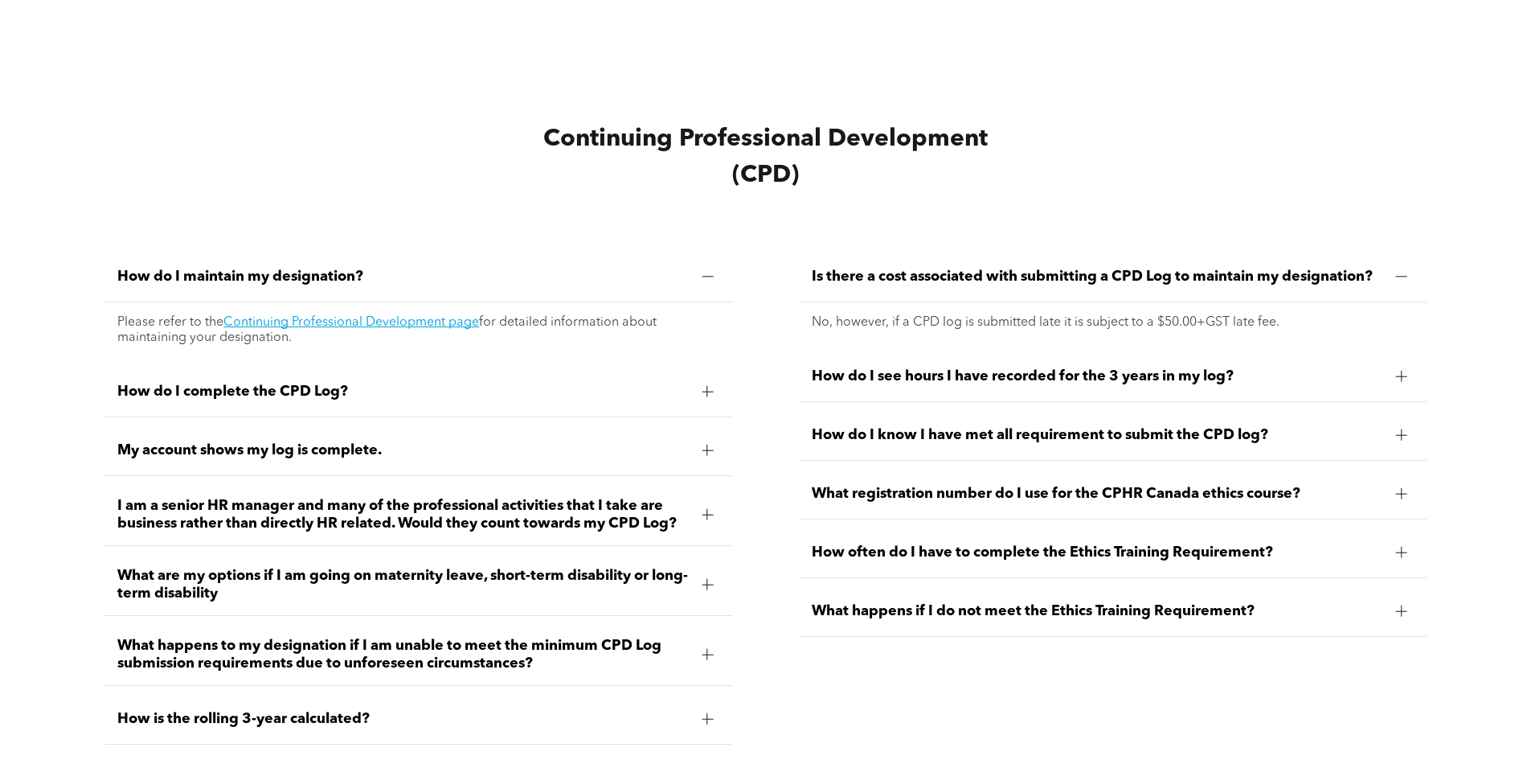
click at [713, 509] on div at bounding box center [707, 514] width 11 height 11
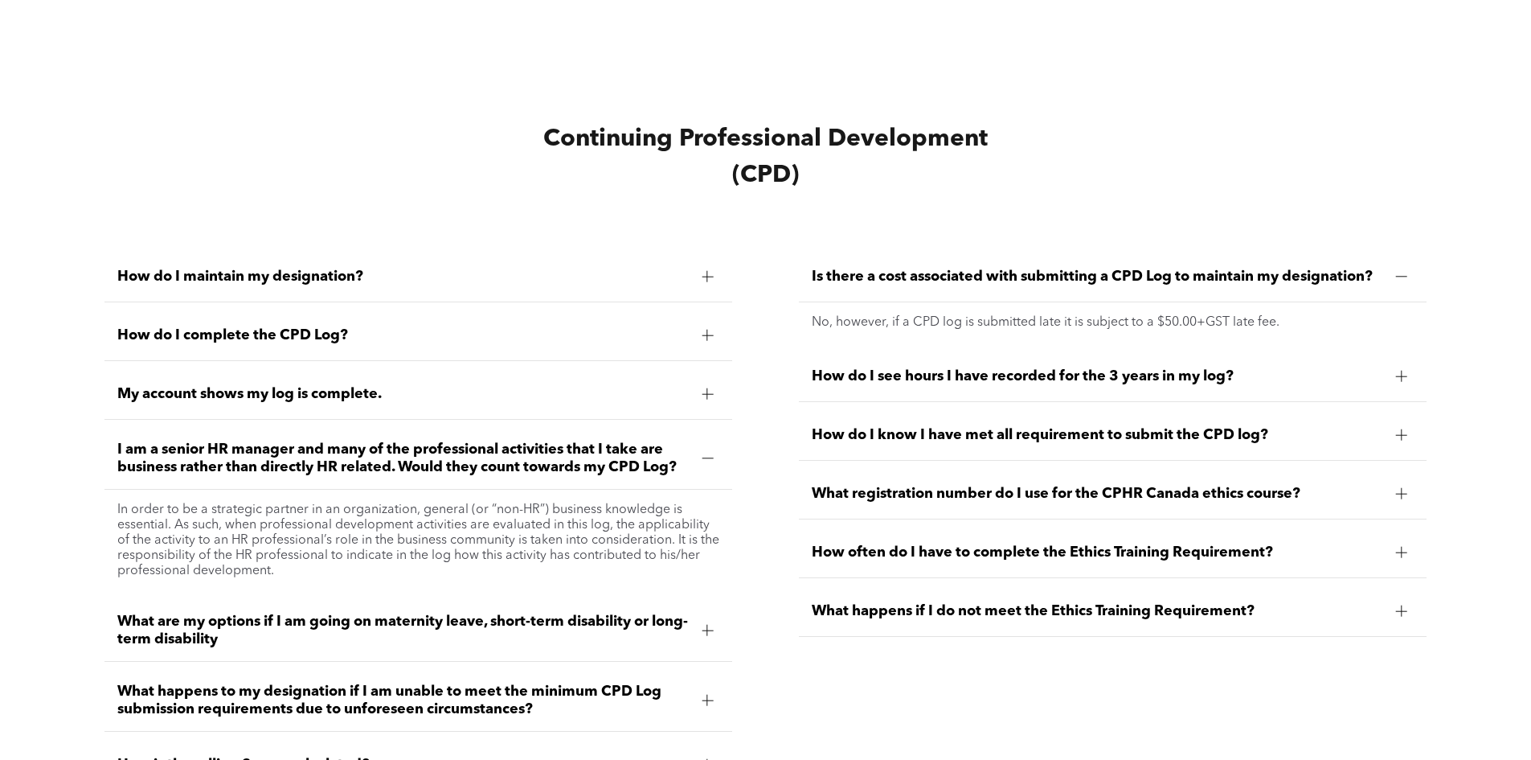
click at [716, 688] on div at bounding box center [707, 700] width 24 height 24
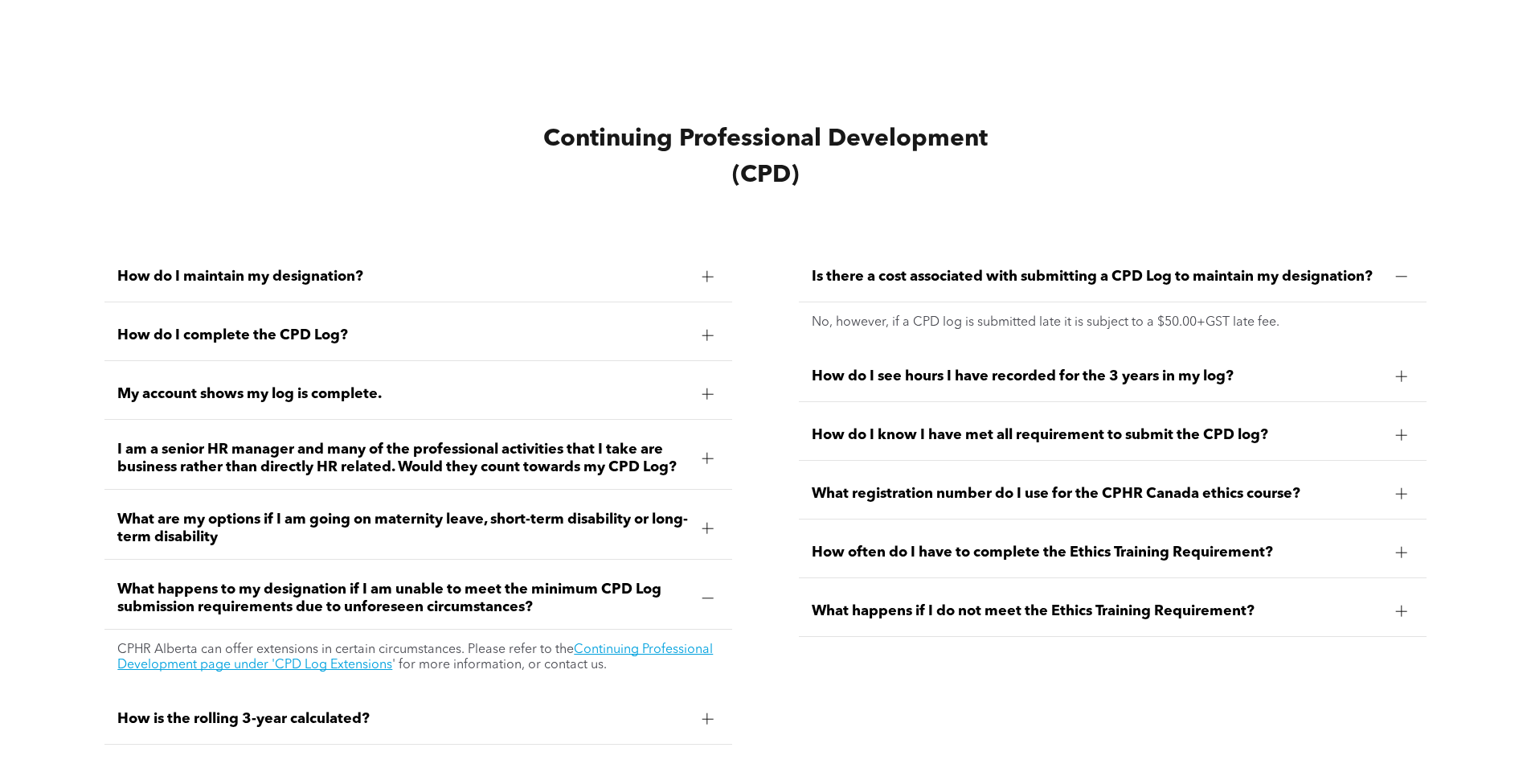
click at [713, 697] on div "How is the rolling 3-year calculated?" at bounding box center [418, 719] width 628 height 51
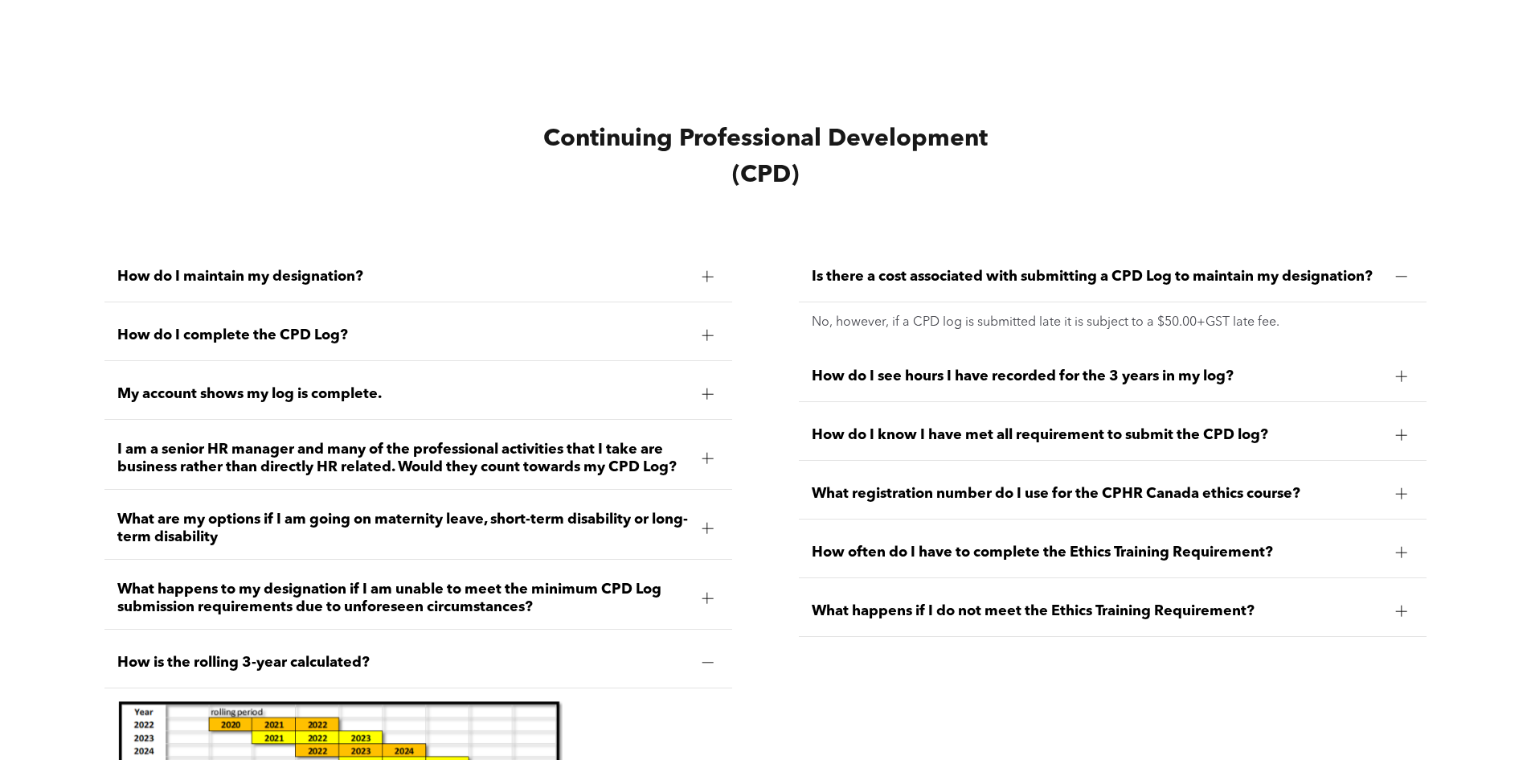
click at [1156, 382] on div "How do I see hours I have recorded for the 3 years in my log?" at bounding box center [1113, 376] width 628 height 51
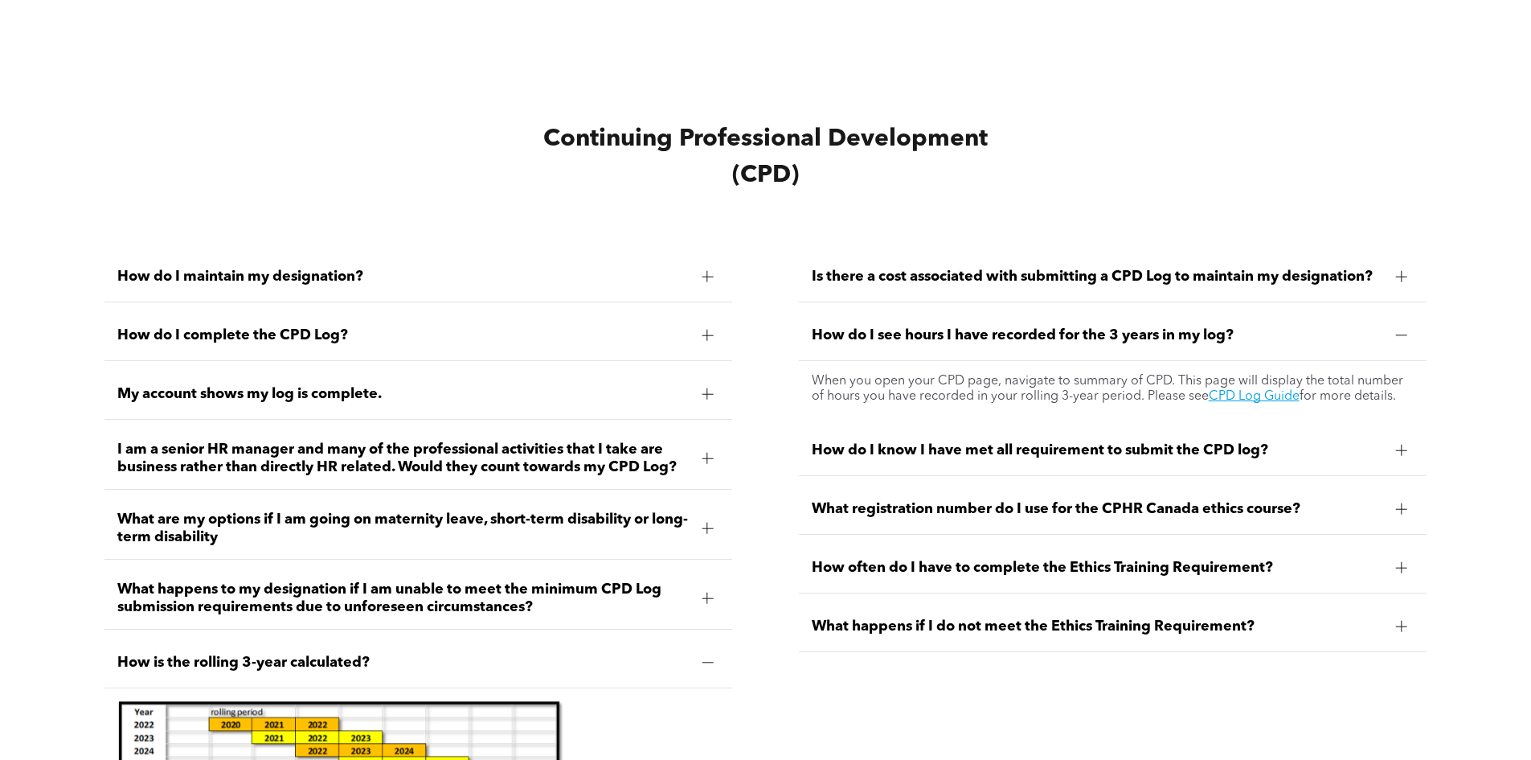
click at [1112, 329] on span "How do I see hours I have recorded for the 3 years in my log?" at bounding box center [1097, 335] width 571 height 18
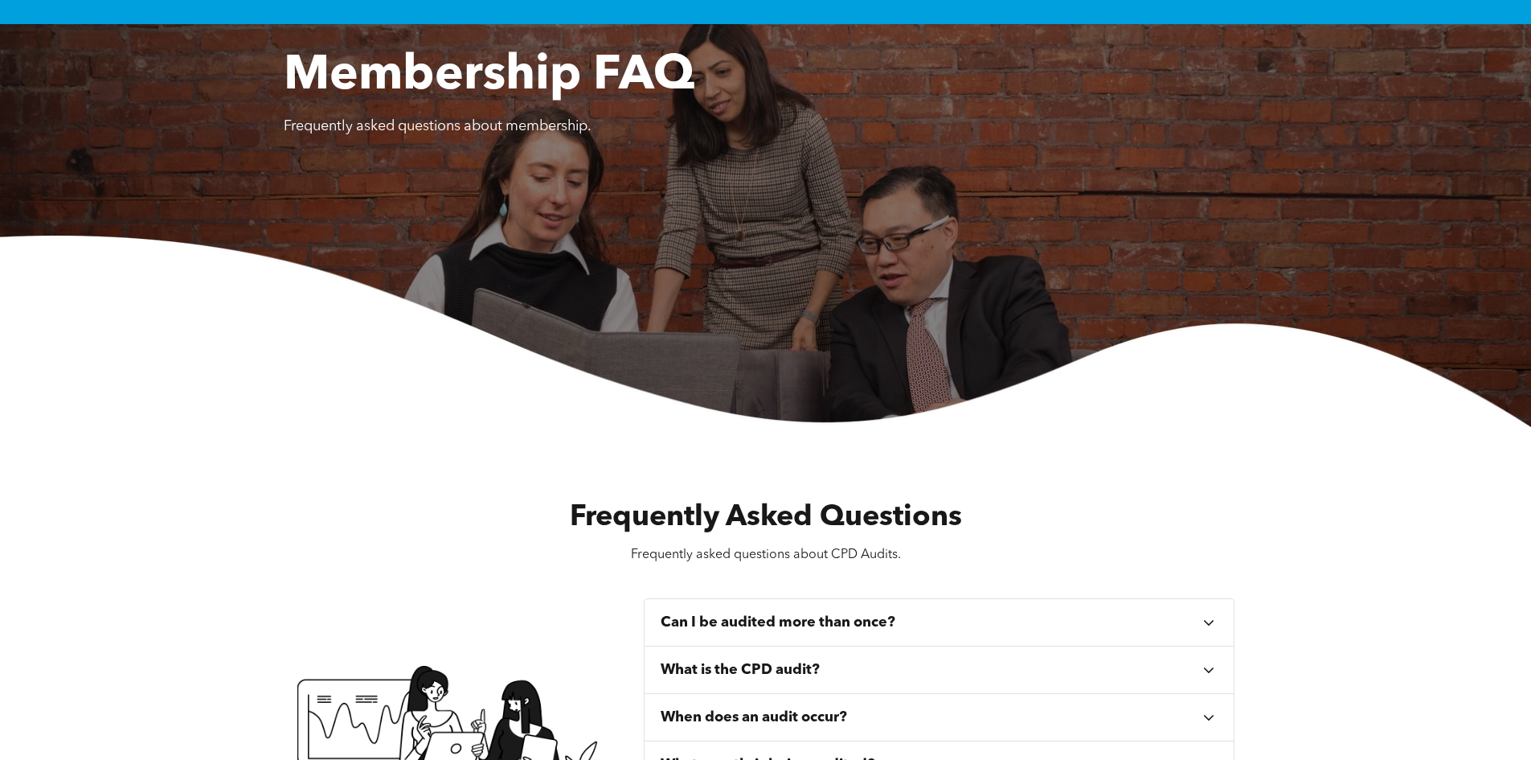
scroll to position [0, 0]
